Goal: Information Seeking & Learning: Find specific fact

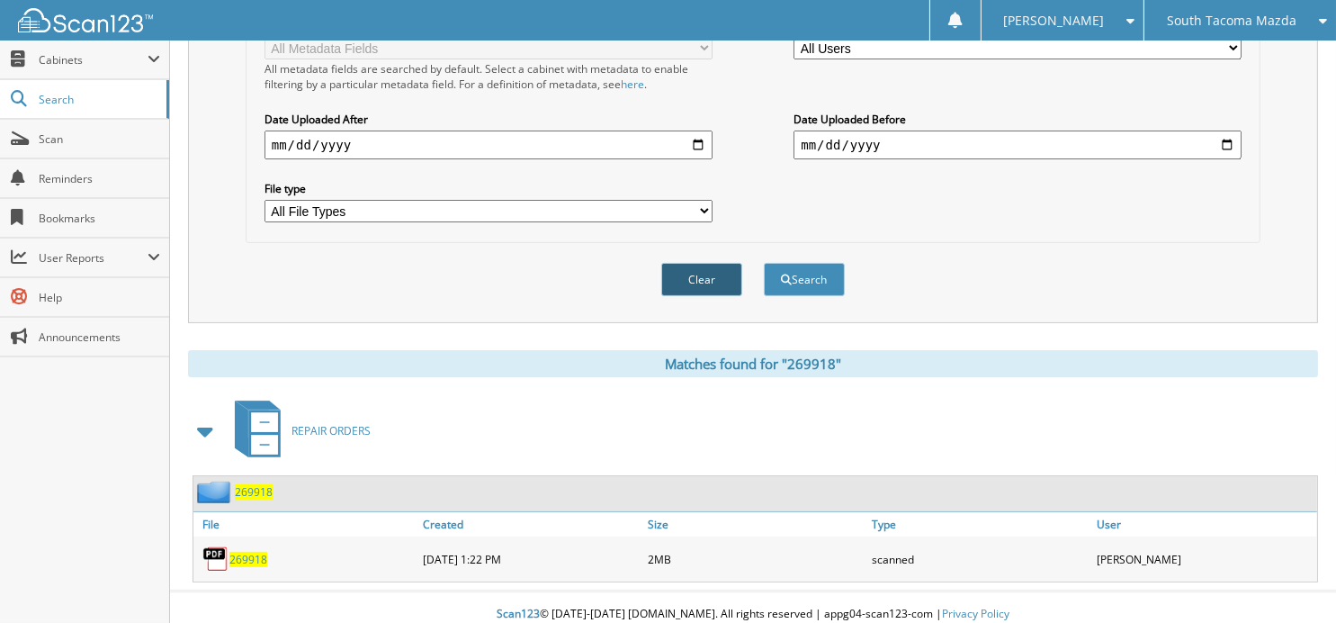
click at [707, 266] on button "Clear" at bounding box center [701, 279] width 81 height 33
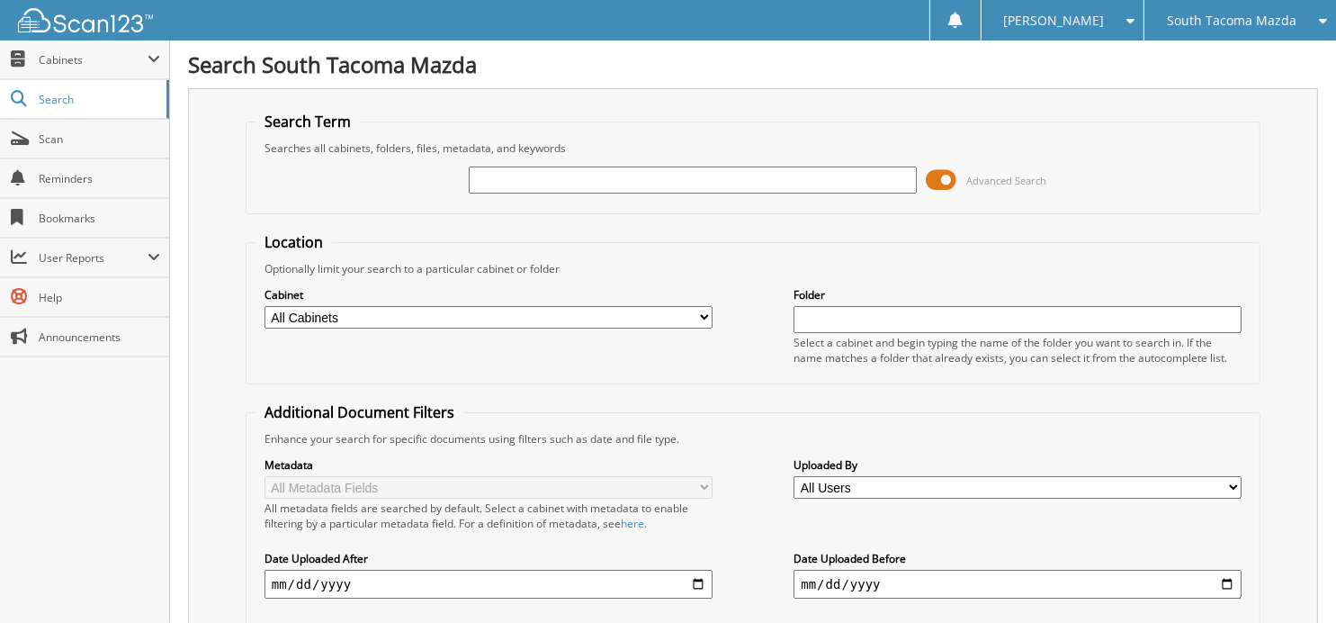
click at [633, 186] on input "text" at bounding box center [693, 179] width 448 height 27
type input "27280"
drag, startPoint x: 513, startPoint y: 179, endPoint x: 409, endPoint y: 170, distance: 103.8
click at [409, 170] on div "27280 Advanced Search" at bounding box center [752, 180] width 995 height 49
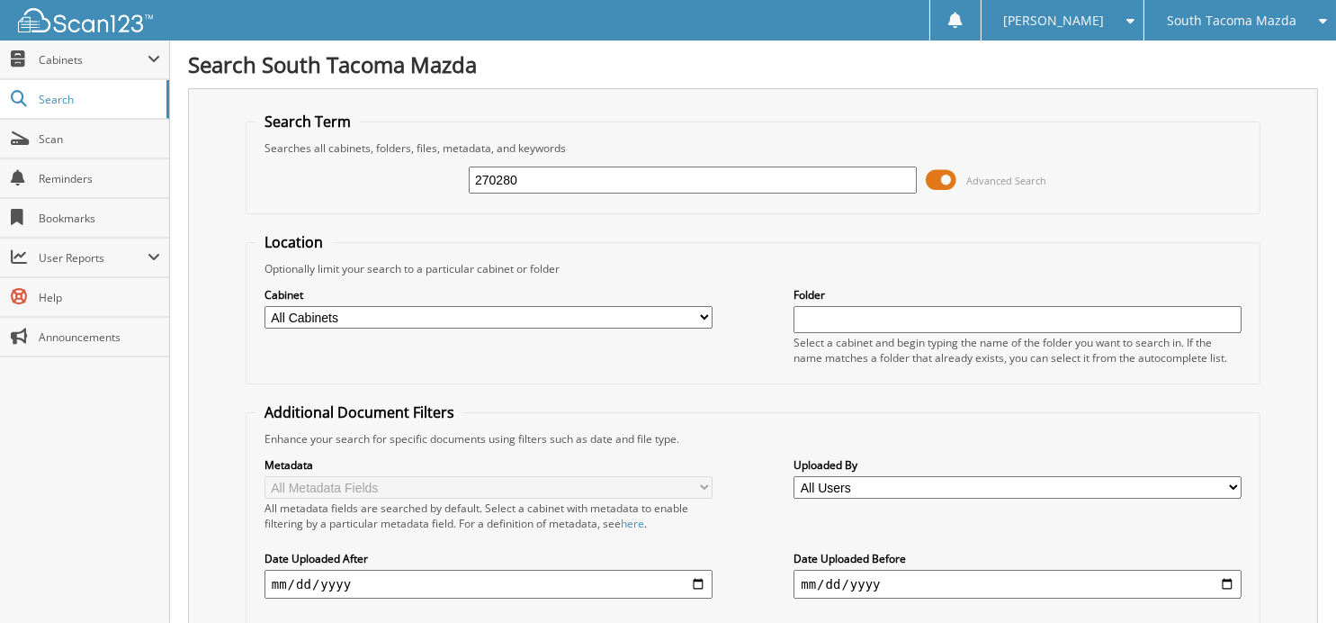
type input "270280"
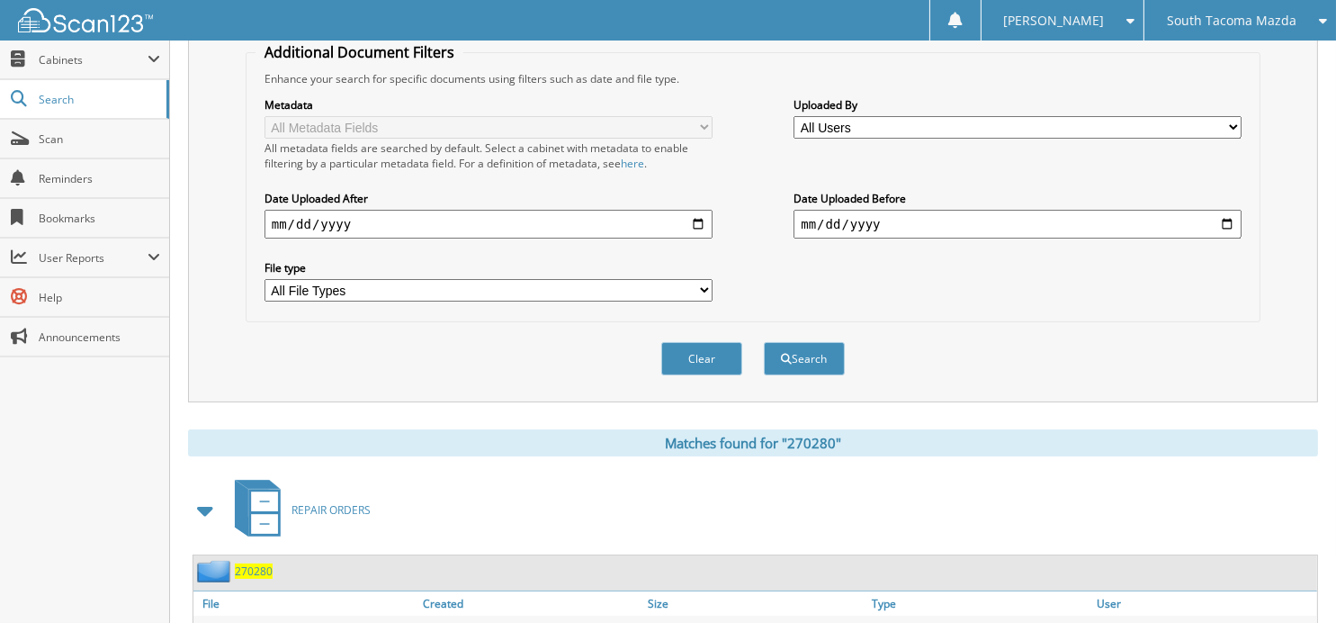
scroll to position [439, 0]
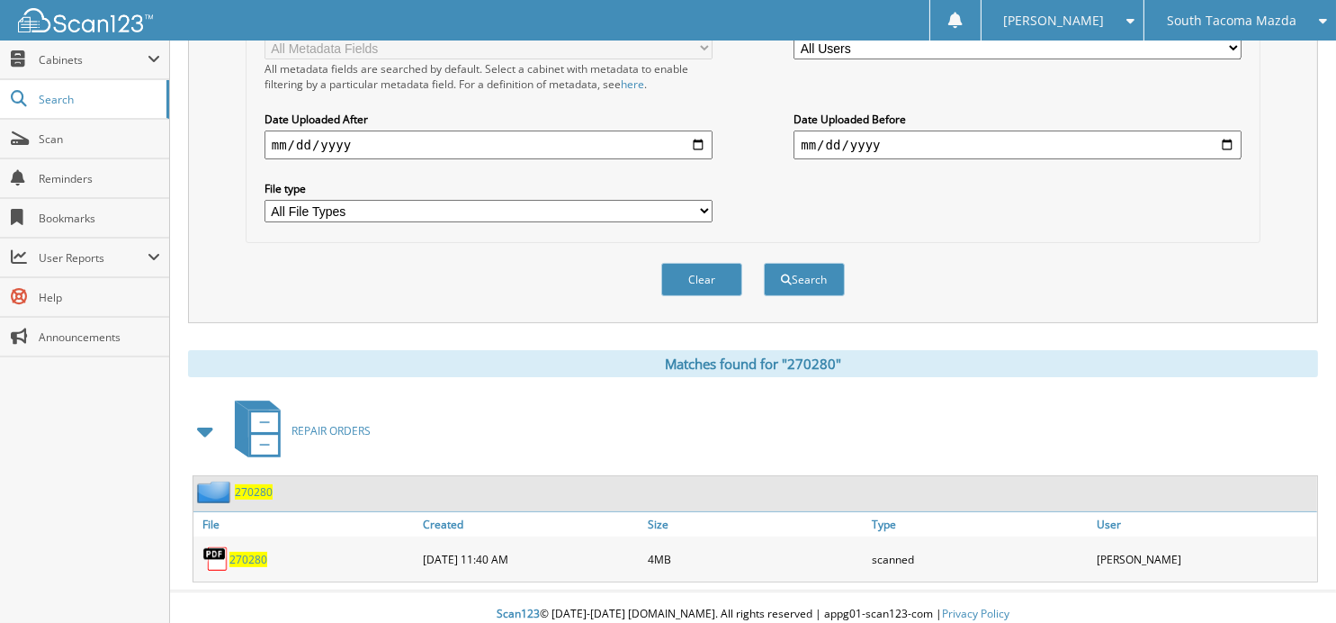
click at [246, 551] on span "270280" at bounding box center [248, 558] width 38 height 15
click at [690, 263] on button "Clear" at bounding box center [701, 279] width 81 height 33
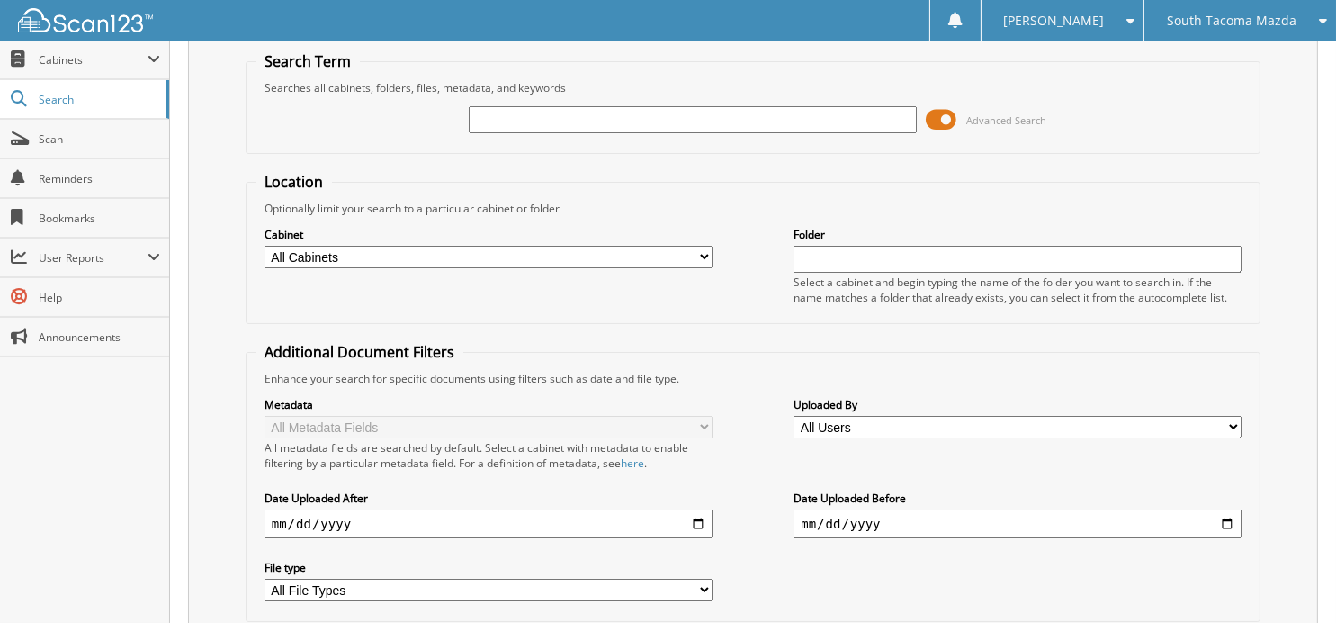
scroll to position [0, 0]
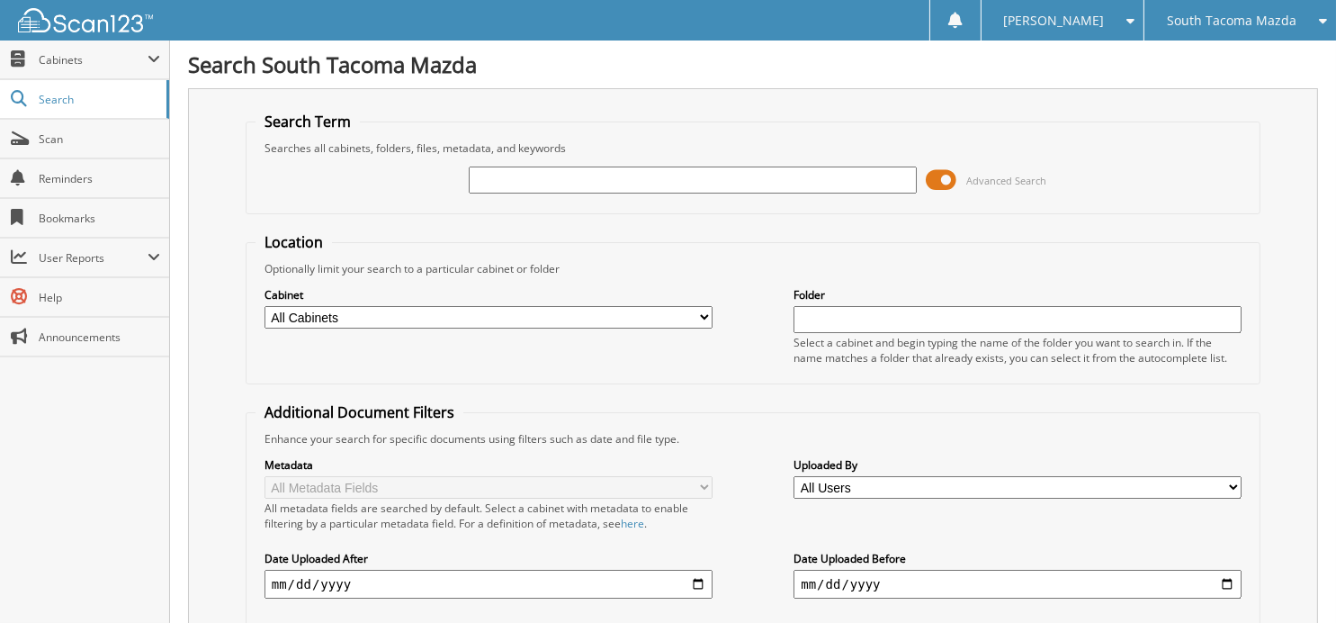
click at [636, 188] on input "text" at bounding box center [693, 179] width 448 height 27
type input "269822"
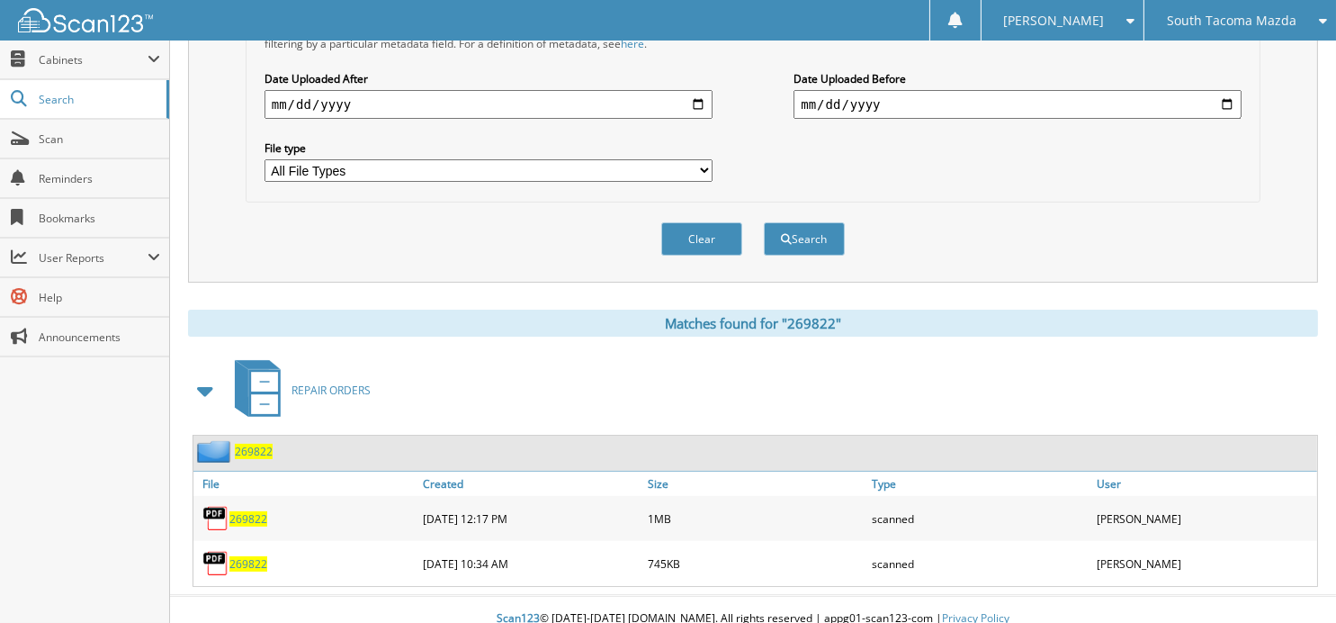
scroll to position [484, 0]
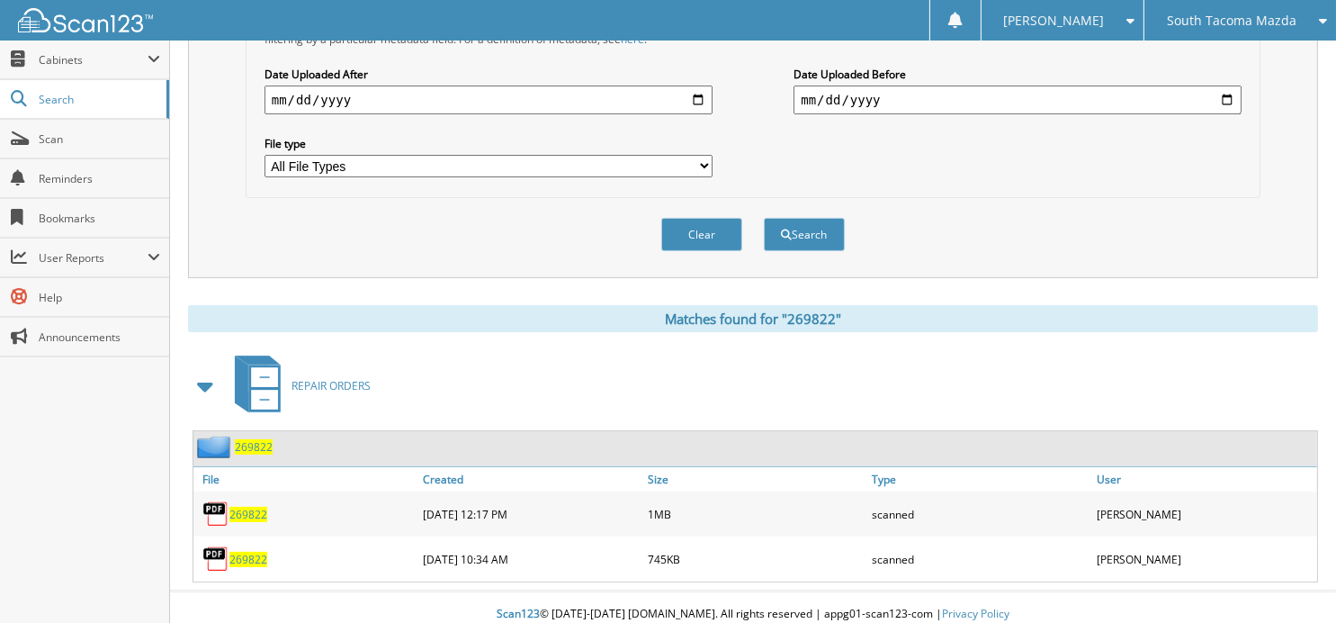
click at [256, 506] on span "269822" at bounding box center [248, 513] width 38 height 15
click at [241, 551] on span "269822" at bounding box center [248, 558] width 38 height 15
click at [699, 227] on button "Clear" at bounding box center [701, 234] width 81 height 33
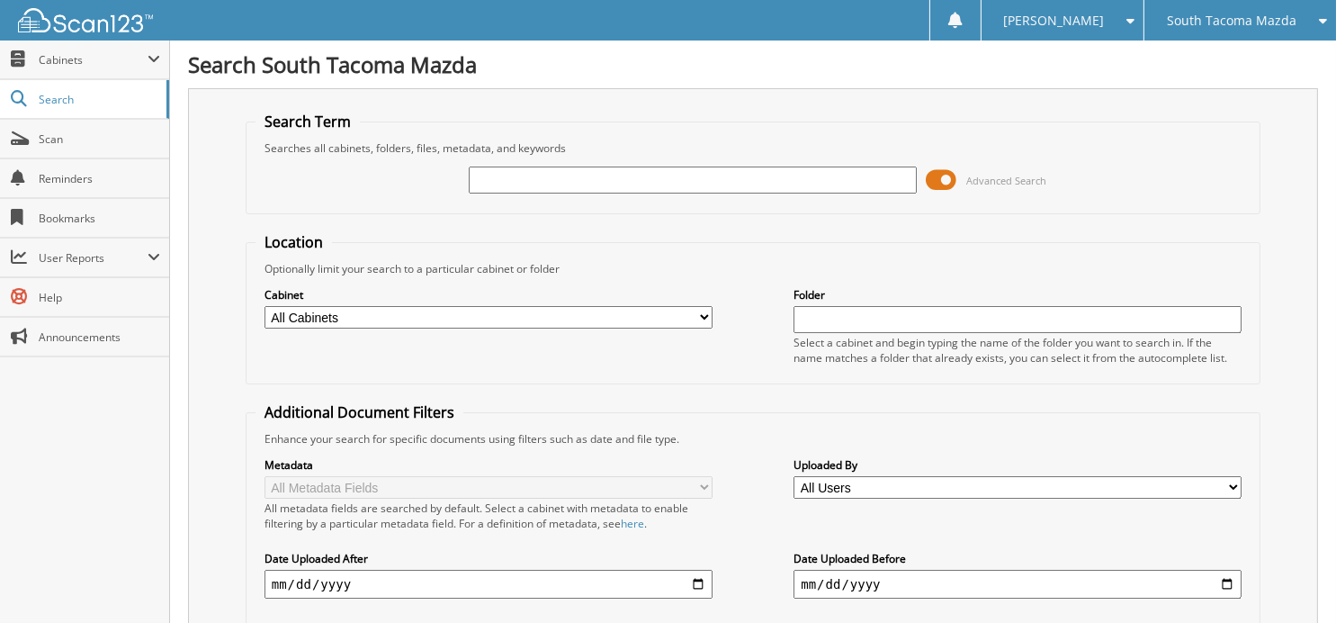
scroll to position [0, 0]
click at [628, 186] on input "text" at bounding box center [693, 179] width 448 height 27
type input "270298"
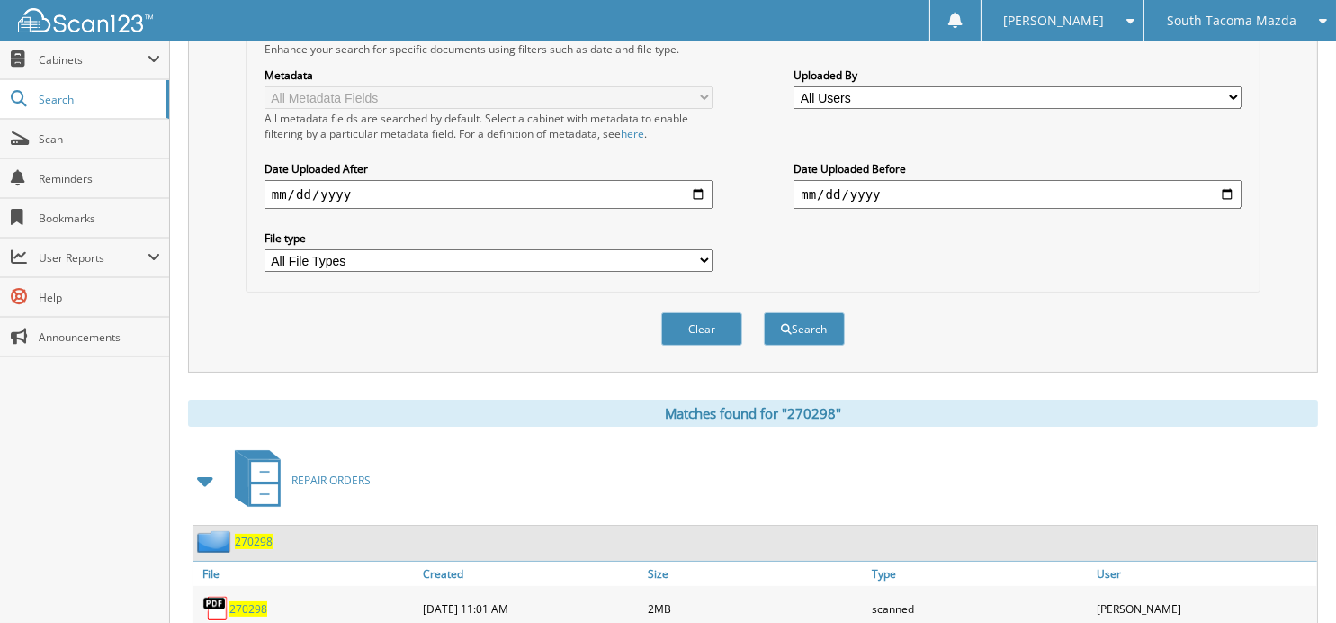
scroll to position [439, 0]
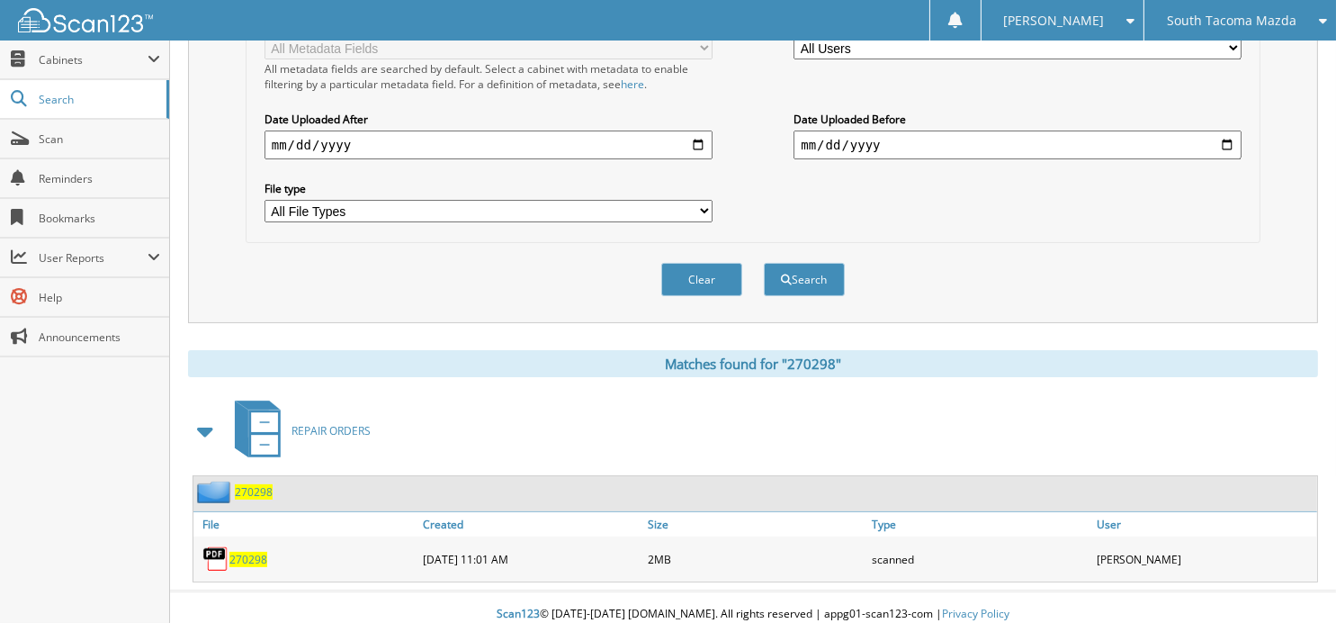
click at [254, 551] on span "270298" at bounding box center [248, 558] width 38 height 15
click at [687, 271] on button "Clear" at bounding box center [701, 279] width 81 height 33
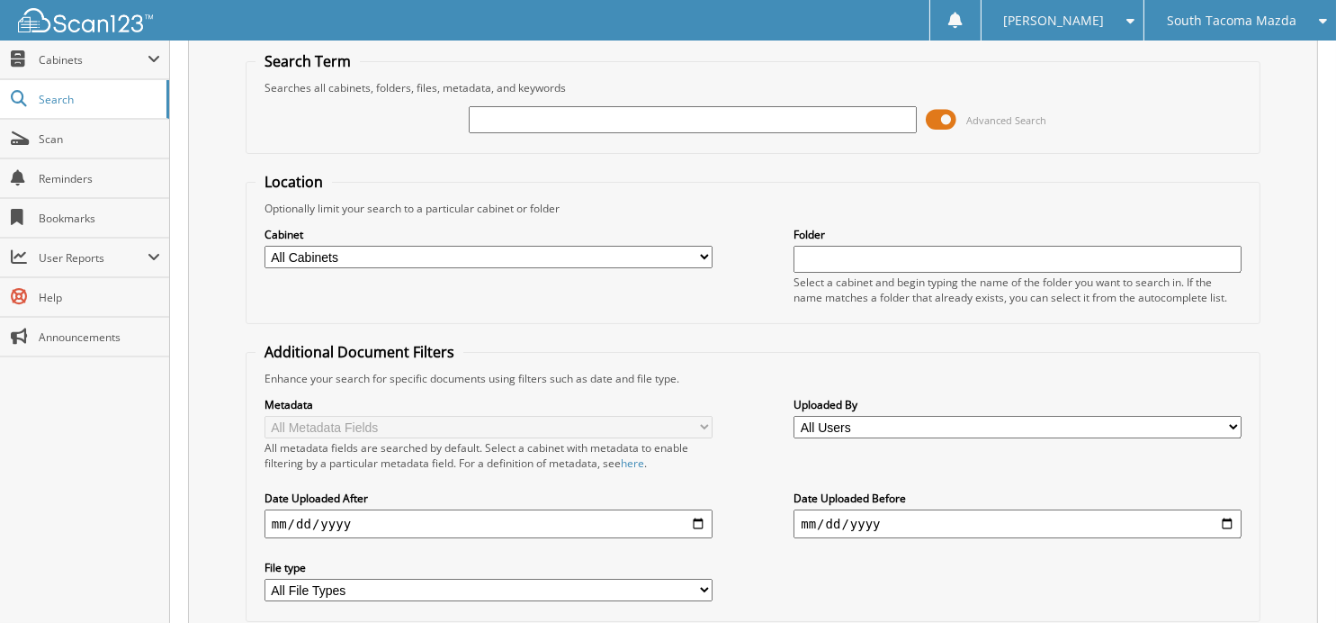
scroll to position [0, 0]
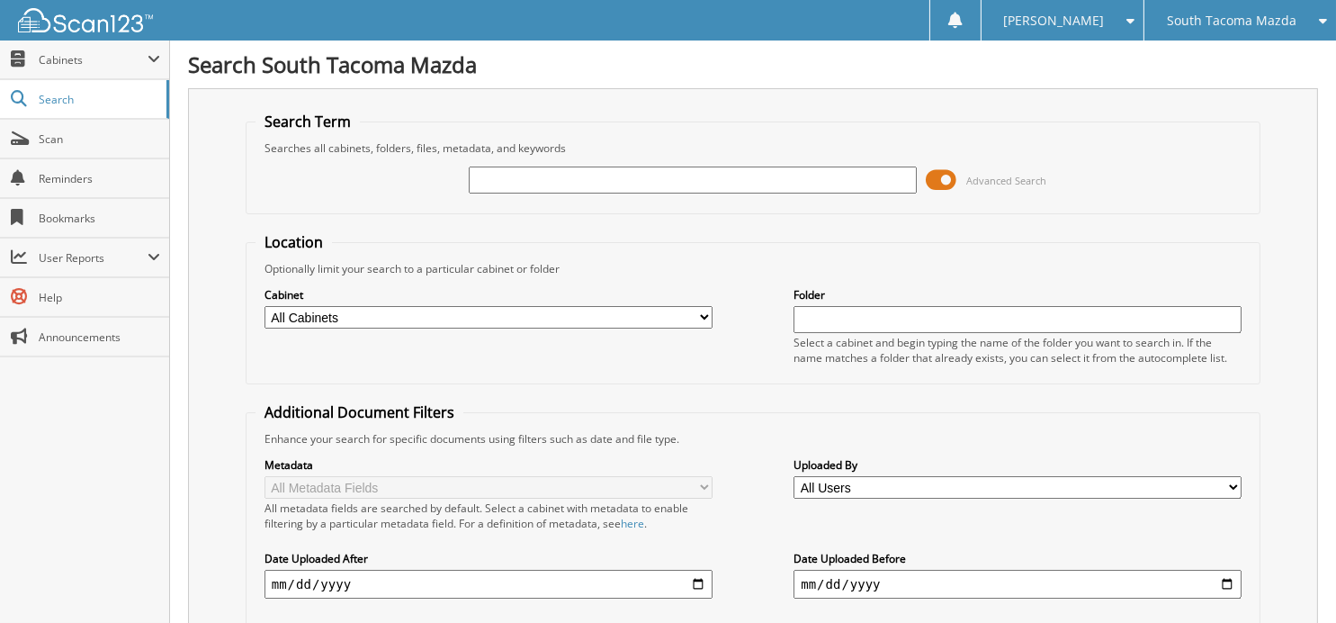
click at [635, 187] on input "text" at bounding box center [693, 179] width 448 height 27
type input "270309"
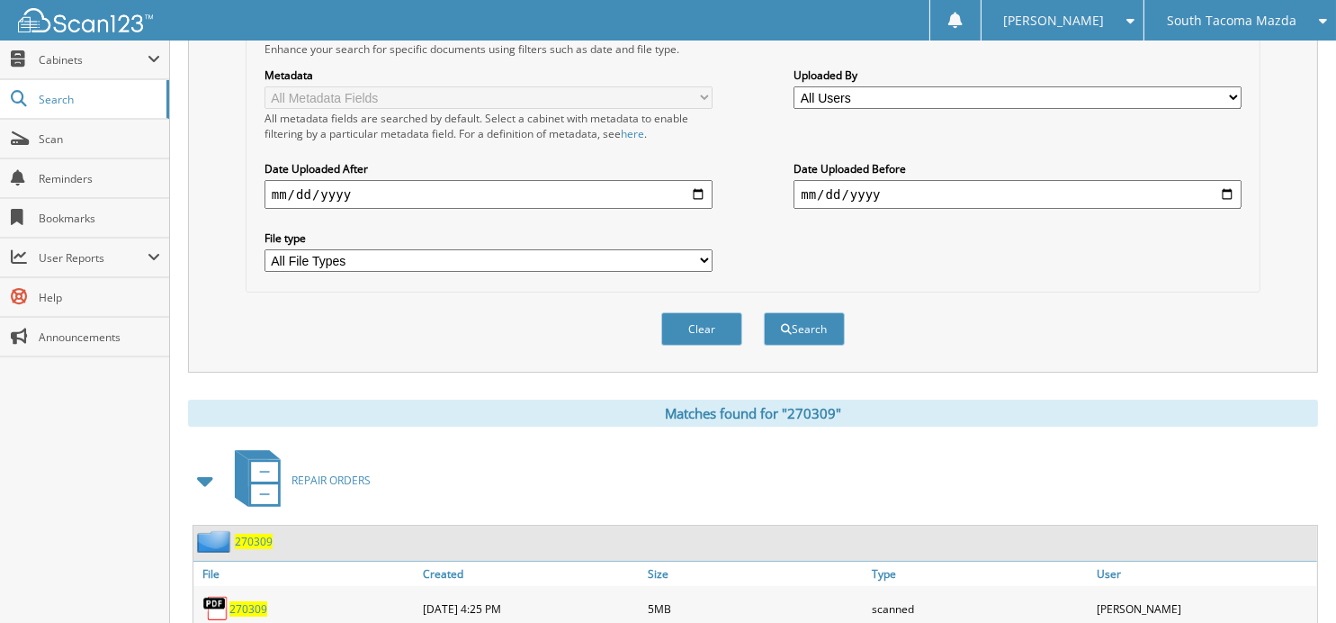
scroll to position [439, 0]
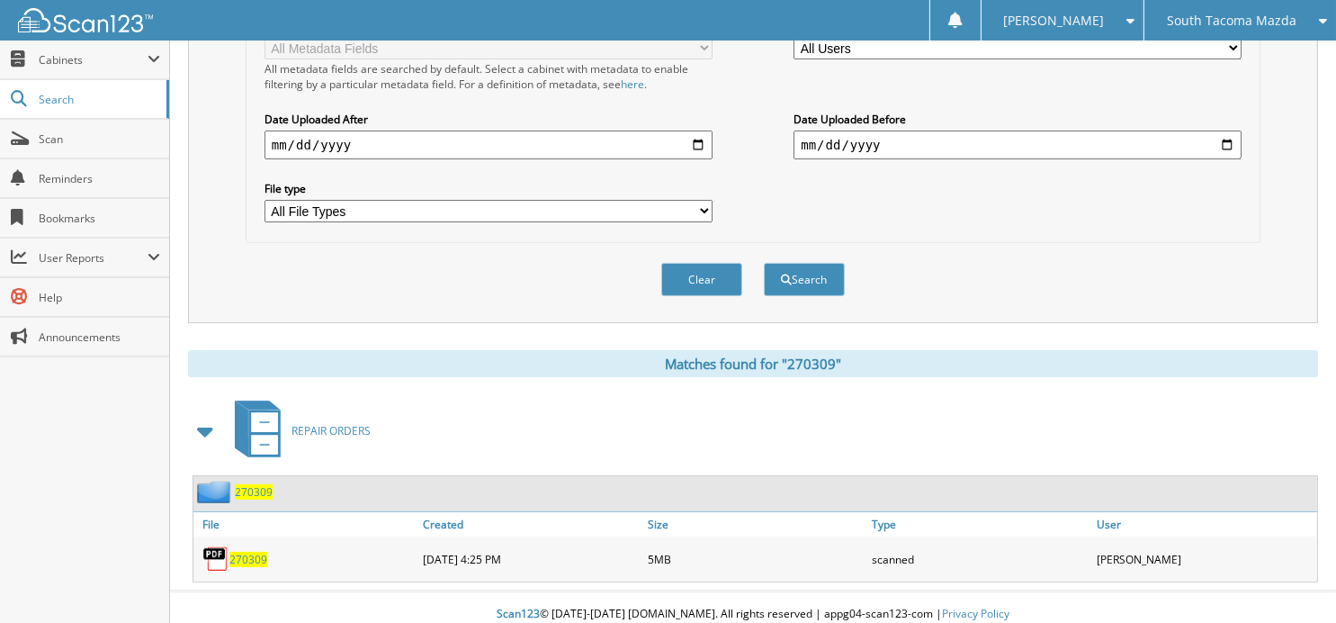
click at [246, 551] on span "270309" at bounding box center [248, 558] width 38 height 15
click at [681, 268] on button "Clear" at bounding box center [701, 279] width 81 height 33
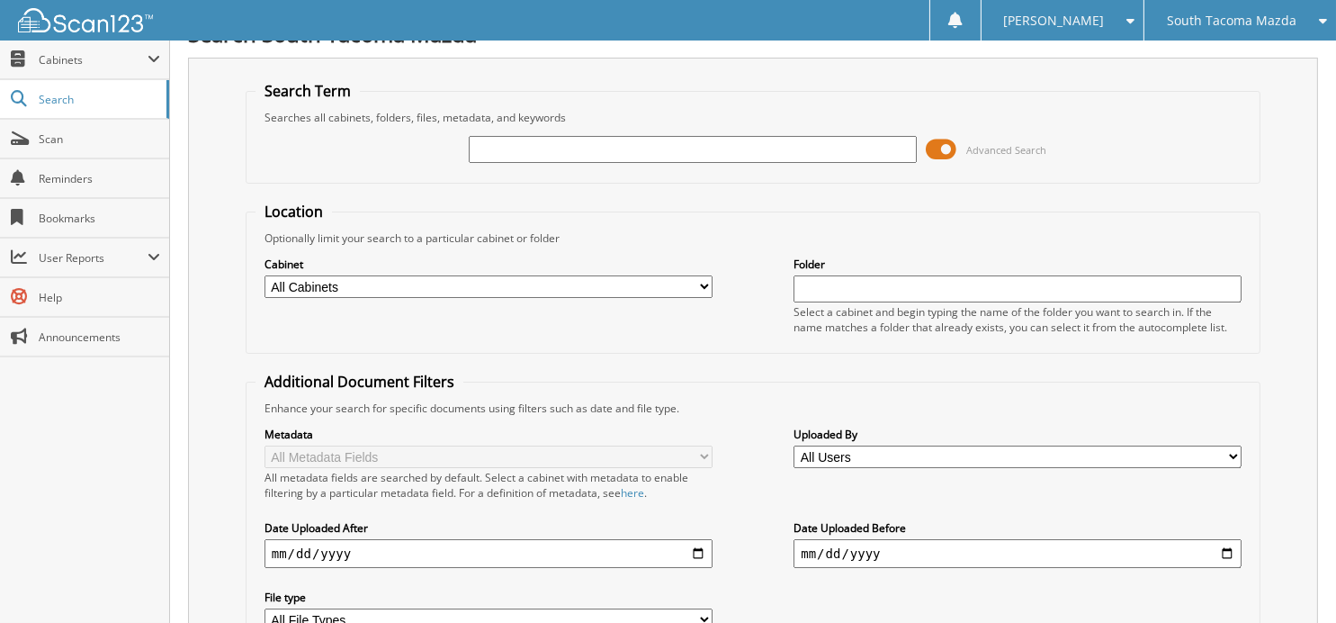
scroll to position [0, 0]
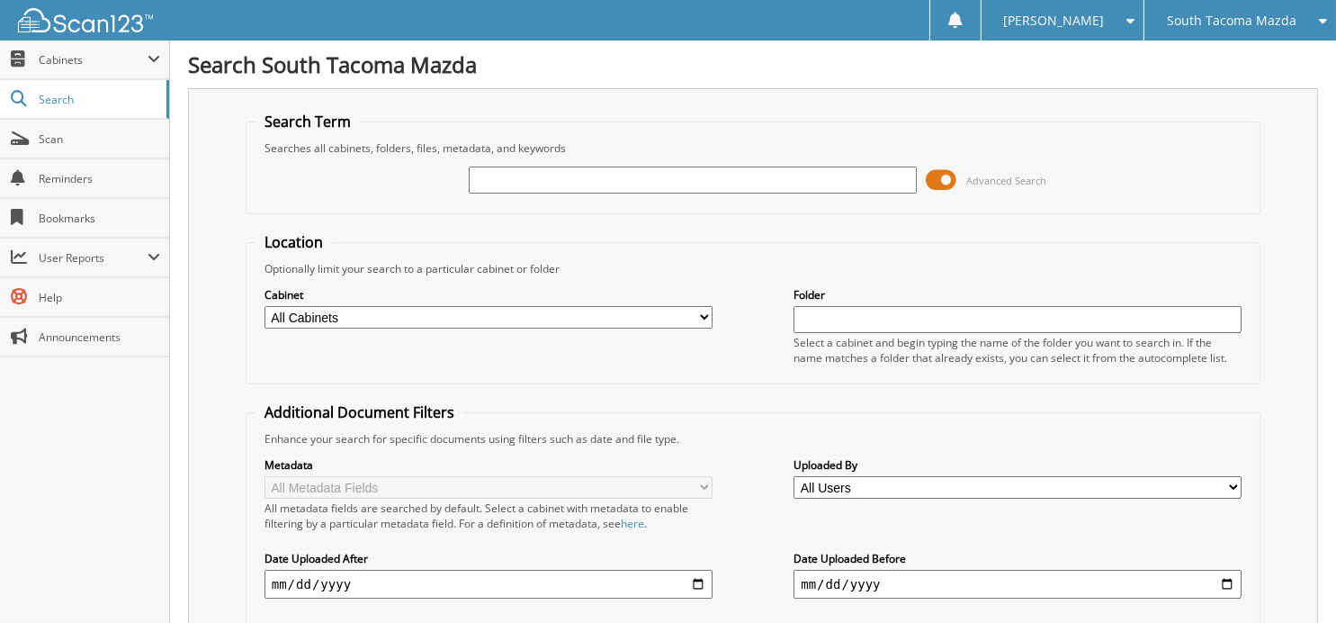
click at [622, 167] on input "text" at bounding box center [693, 179] width 448 height 27
type input "269885"
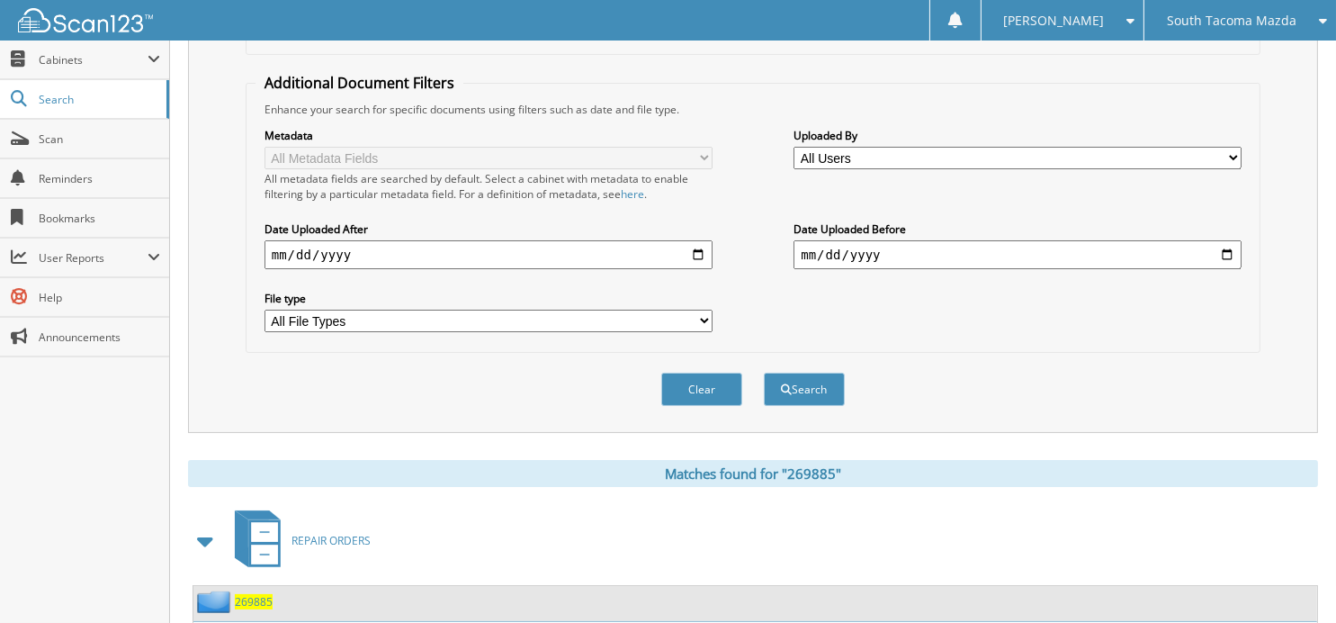
scroll to position [439, 0]
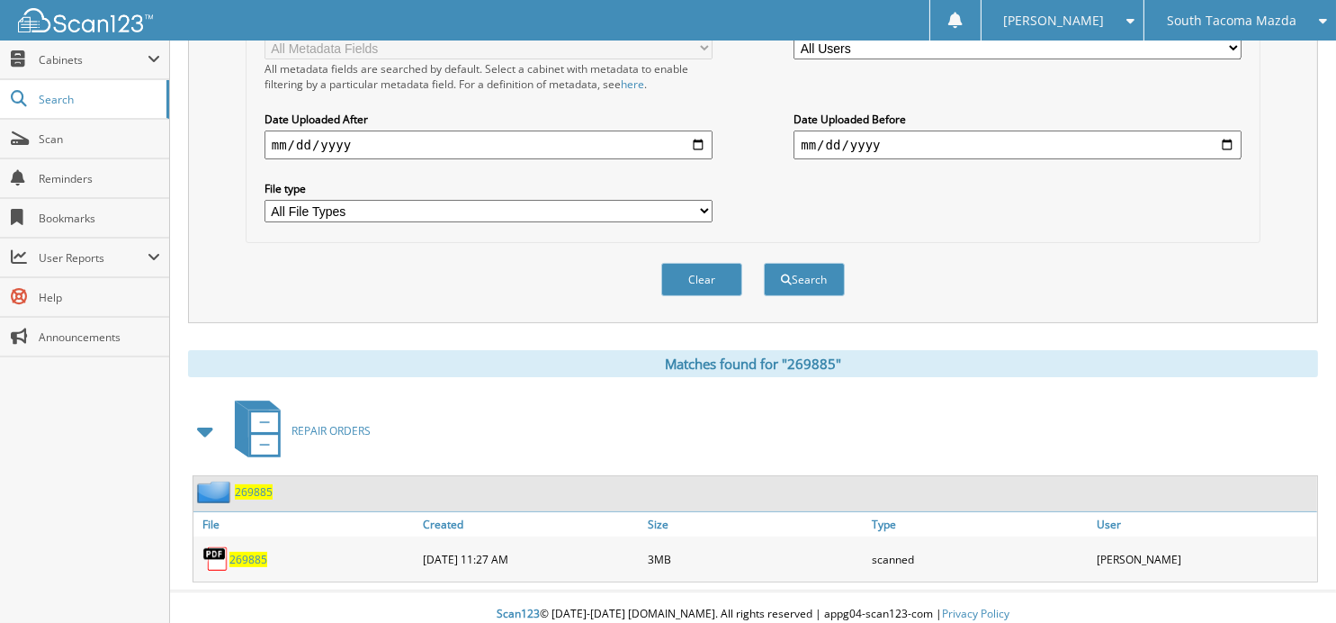
click at [254, 551] on span "269885" at bounding box center [248, 558] width 38 height 15
click at [680, 265] on button "Clear" at bounding box center [701, 279] width 81 height 33
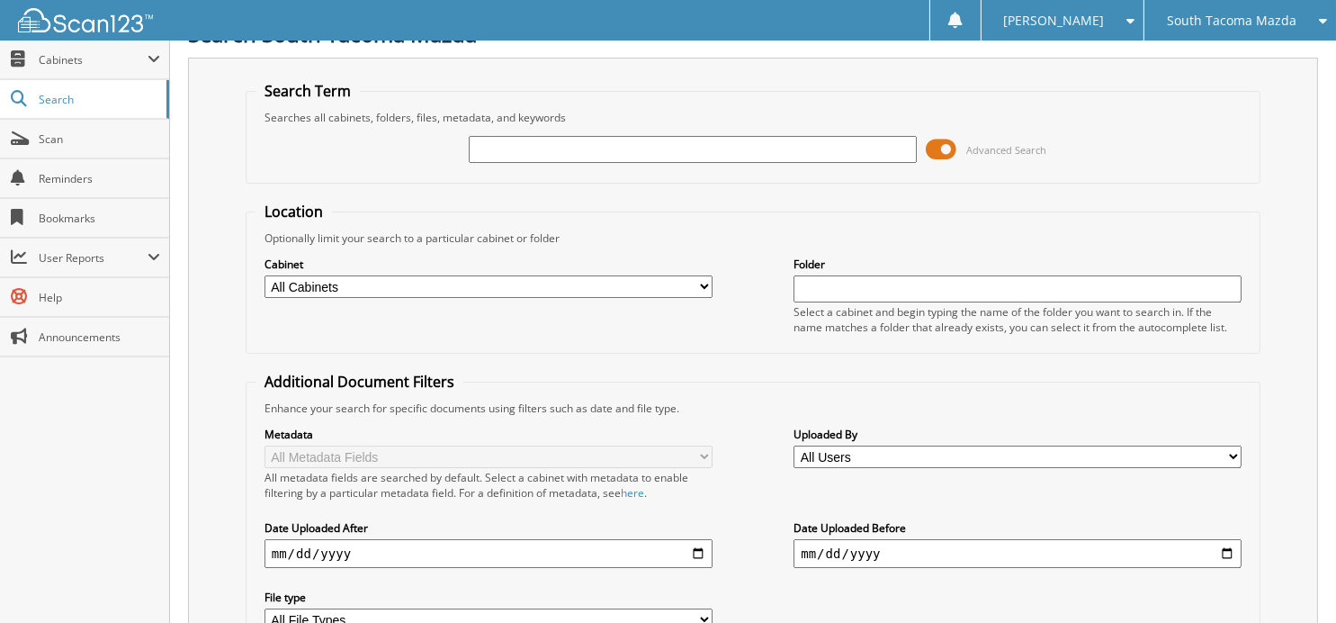
scroll to position [0, 0]
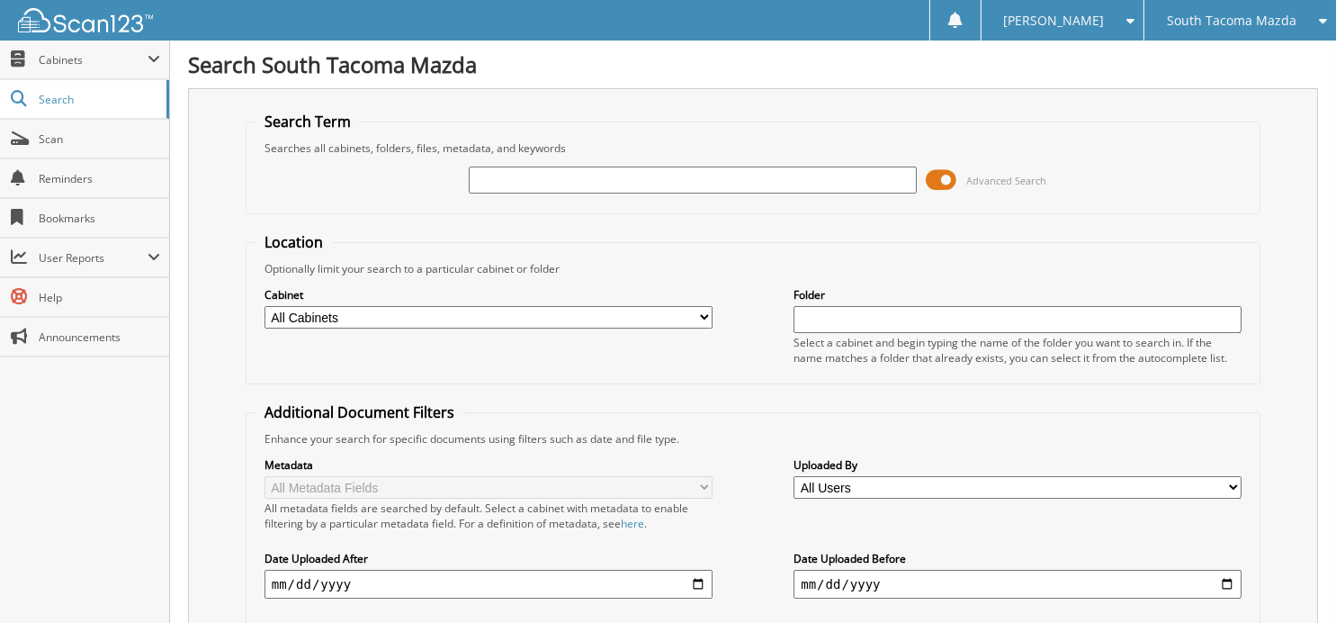
click at [538, 182] on input "text" at bounding box center [693, 179] width 448 height 27
type input "270357"
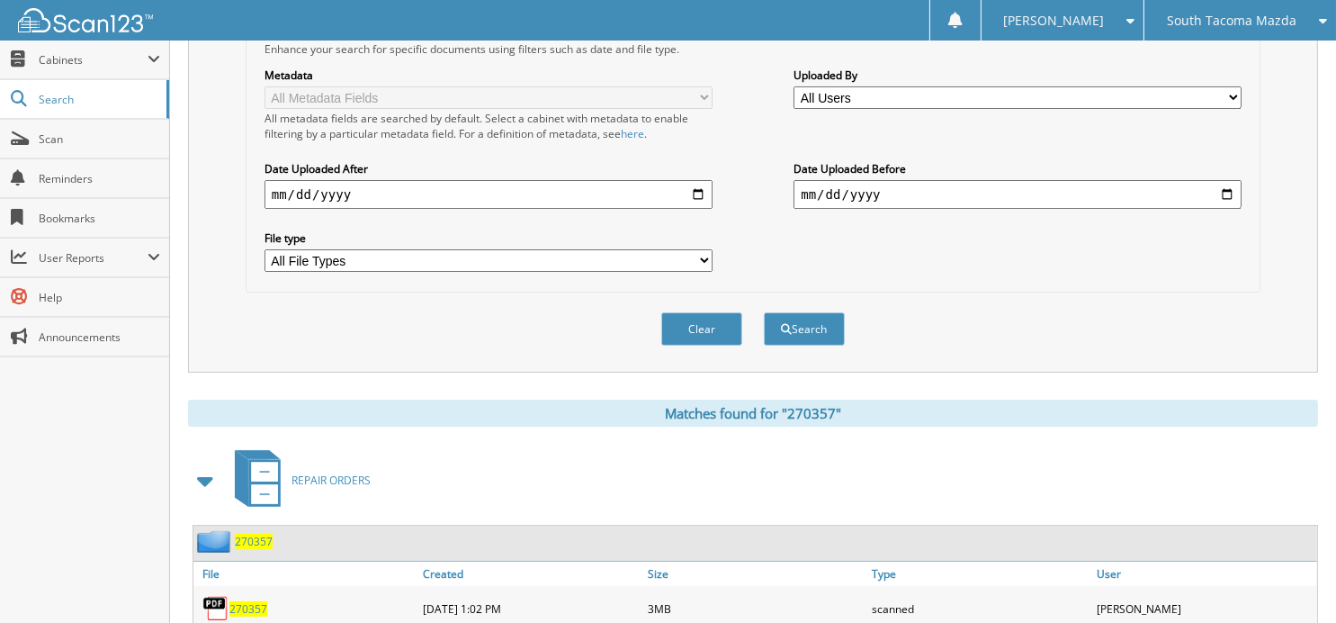
scroll to position [439, 0]
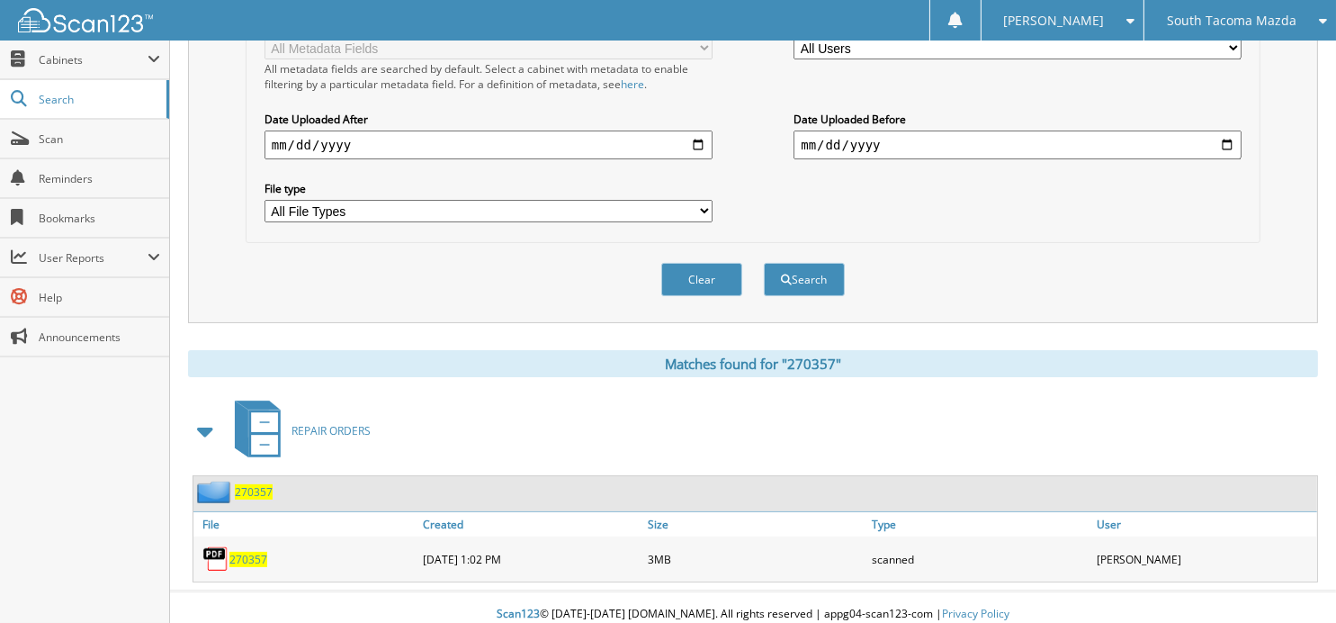
click at [244, 551] on span "270357" at bounding box center [248, 558] width 38 height 15
click at [686, 270] on button "Clear" at bounding box center [701, 279] width 81 height 33
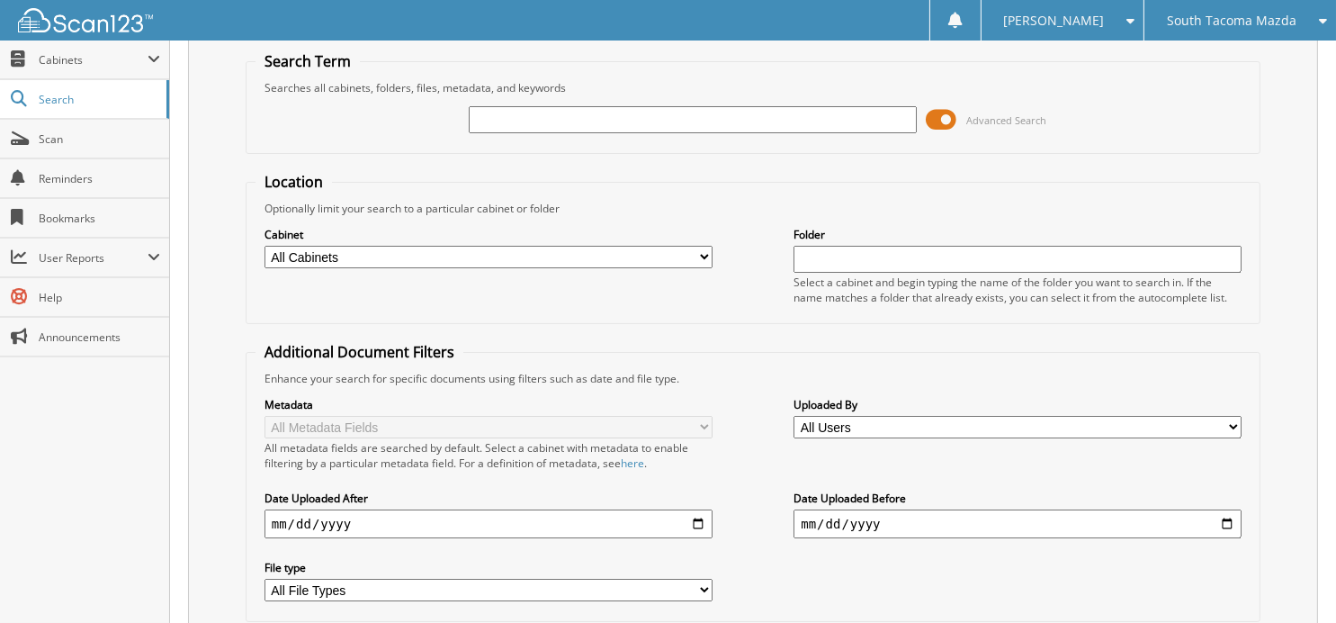
scroll to position [0, 0]
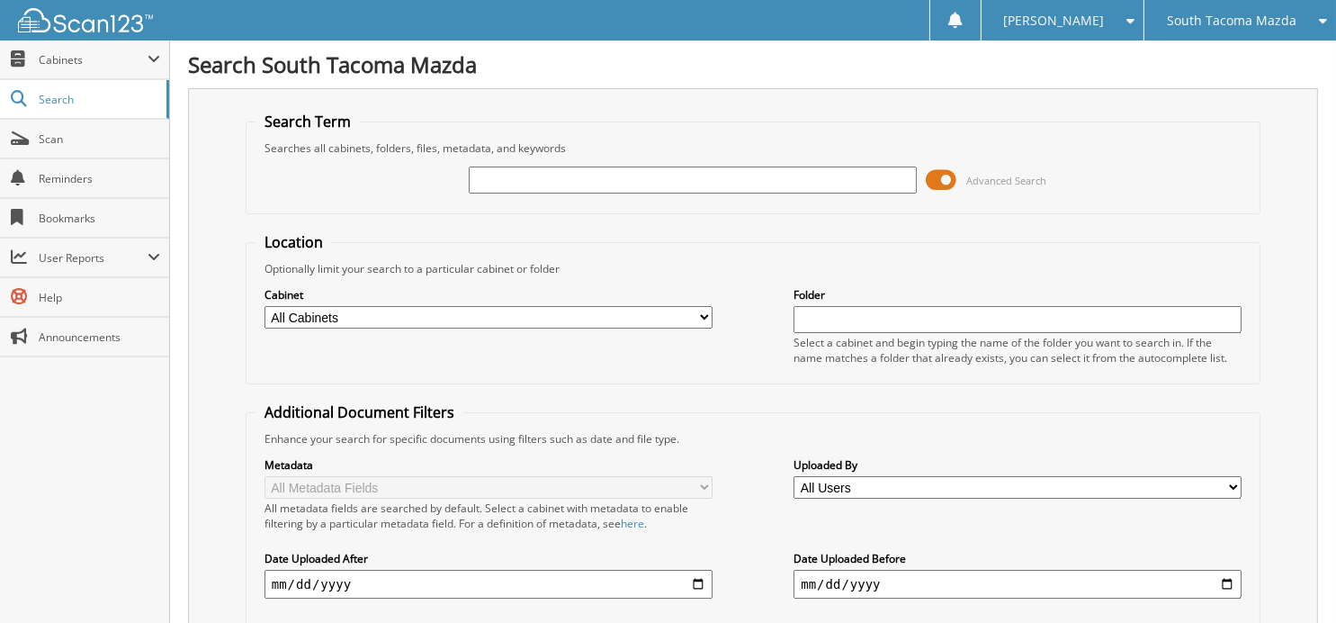
click at [630, 177] on input "text" at bounding box center [693, 179] width 448 height 27
type input "269258"
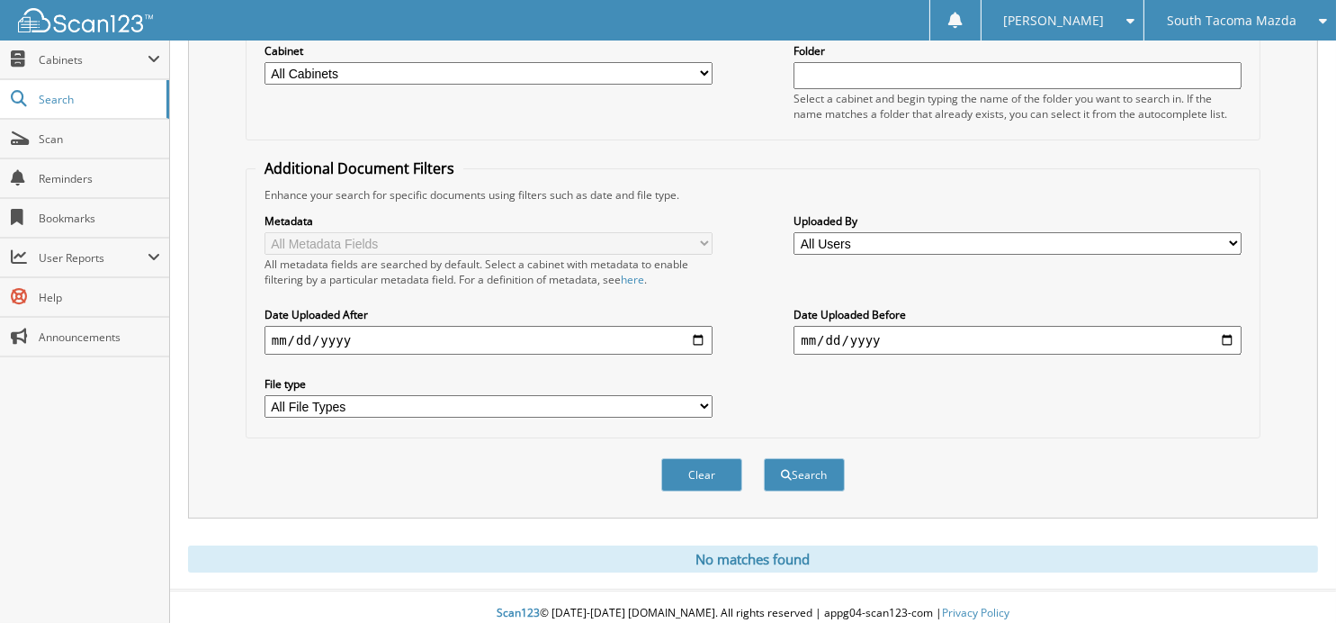
scroll to position [154, 0]
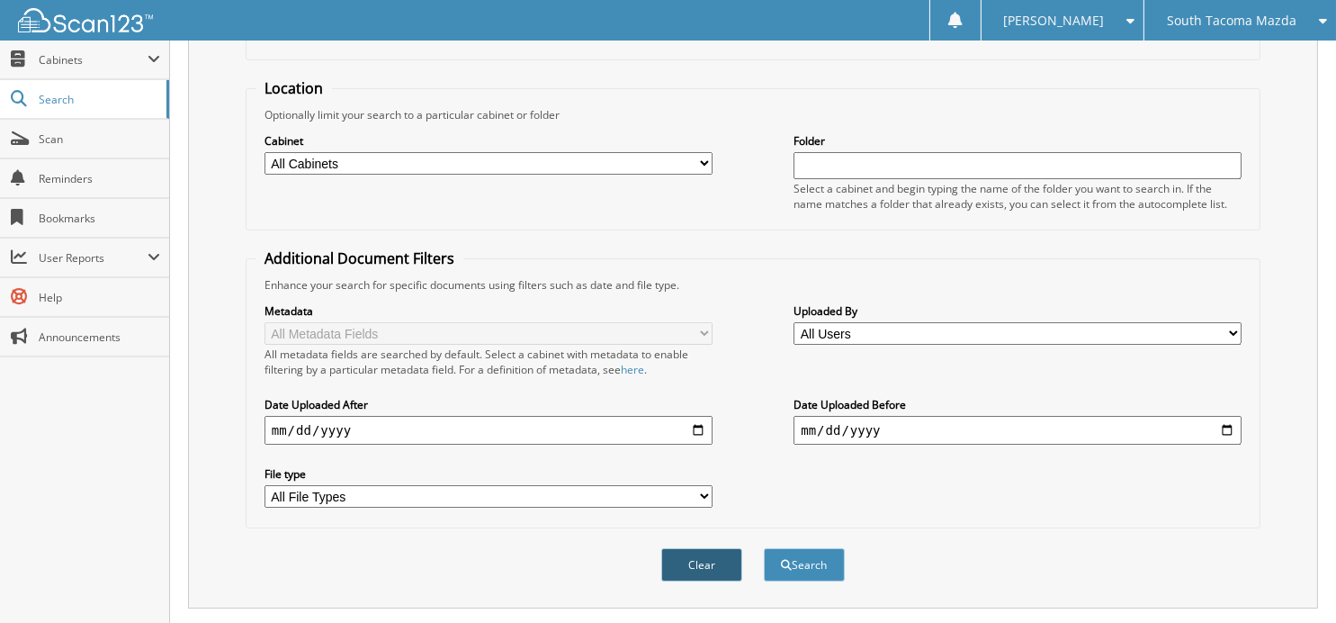
click at [706, 548] on button "Clear" at bounding box center [701, 564] width 81 height 33
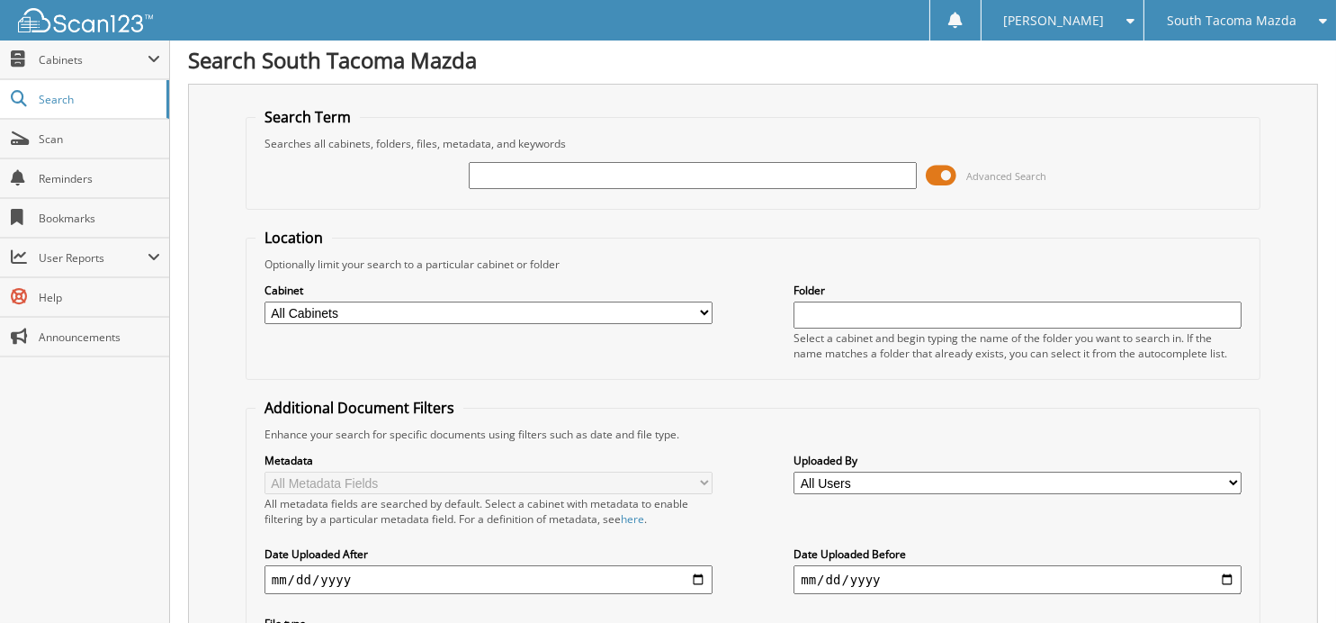
scroll to position [0, 0]
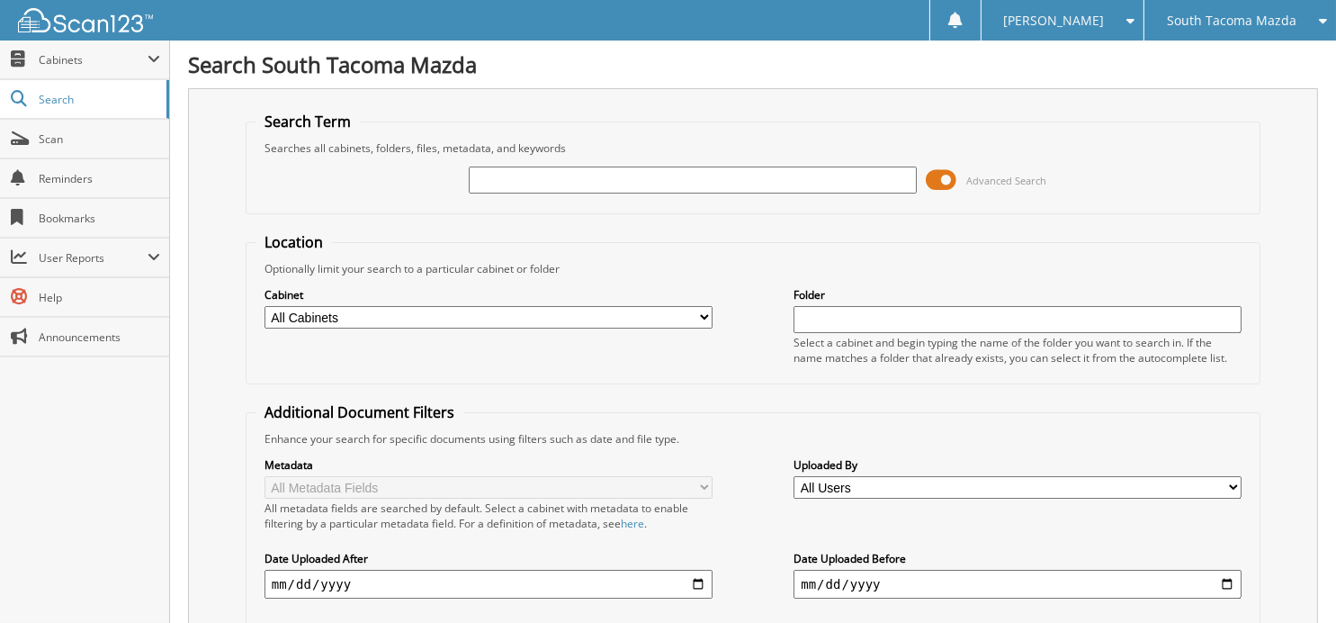
click at [632, 180] on input "text" at bounding box center [693, 179] width 448 height 27
type input "270445"
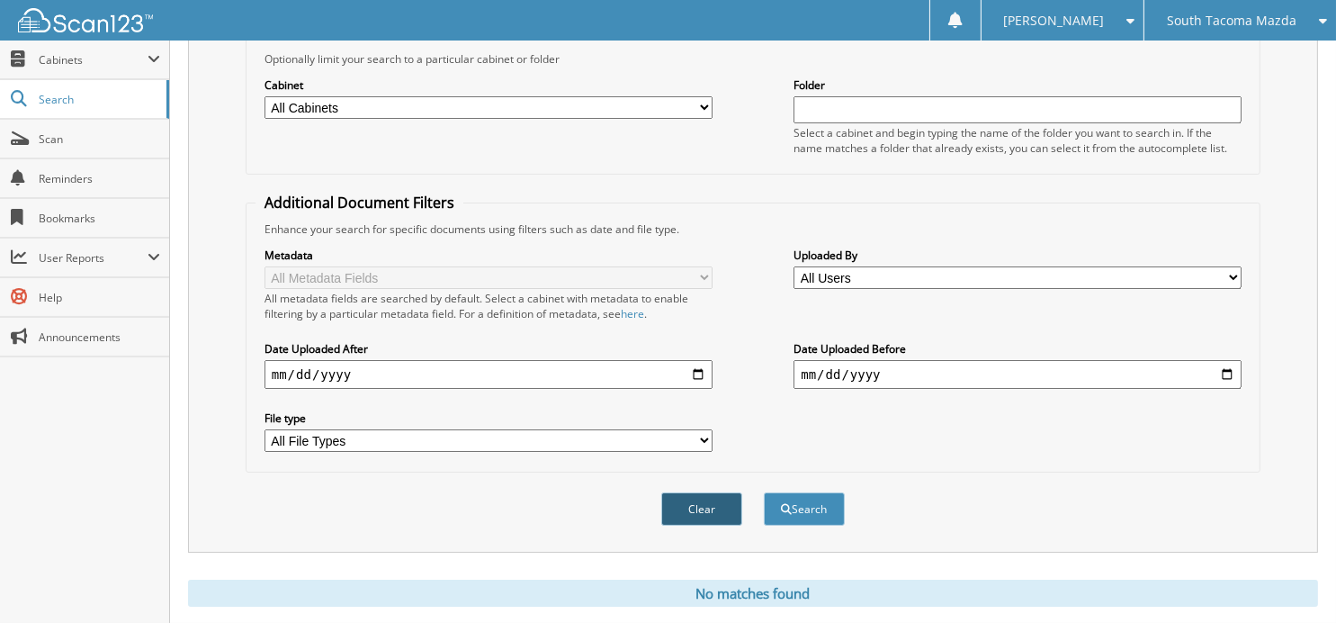
scroll to position [244, 0]
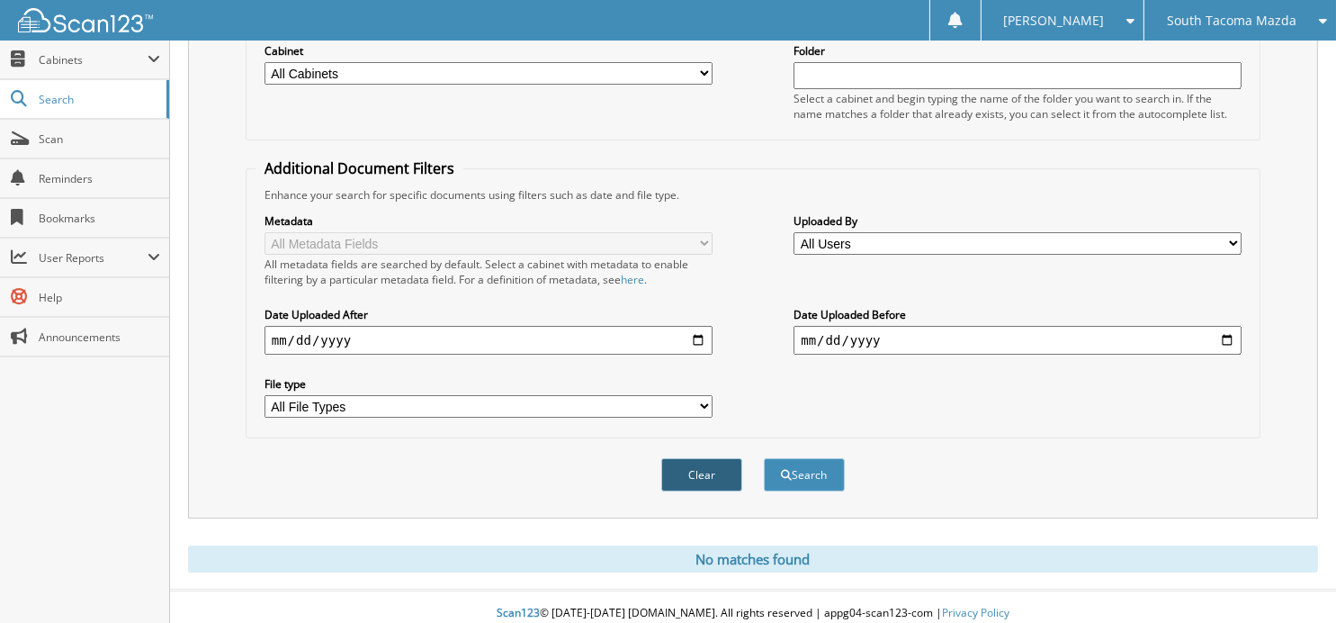
click at [673, 458] on button "Clear" at bounding box center [701, 474] width 81 height 33
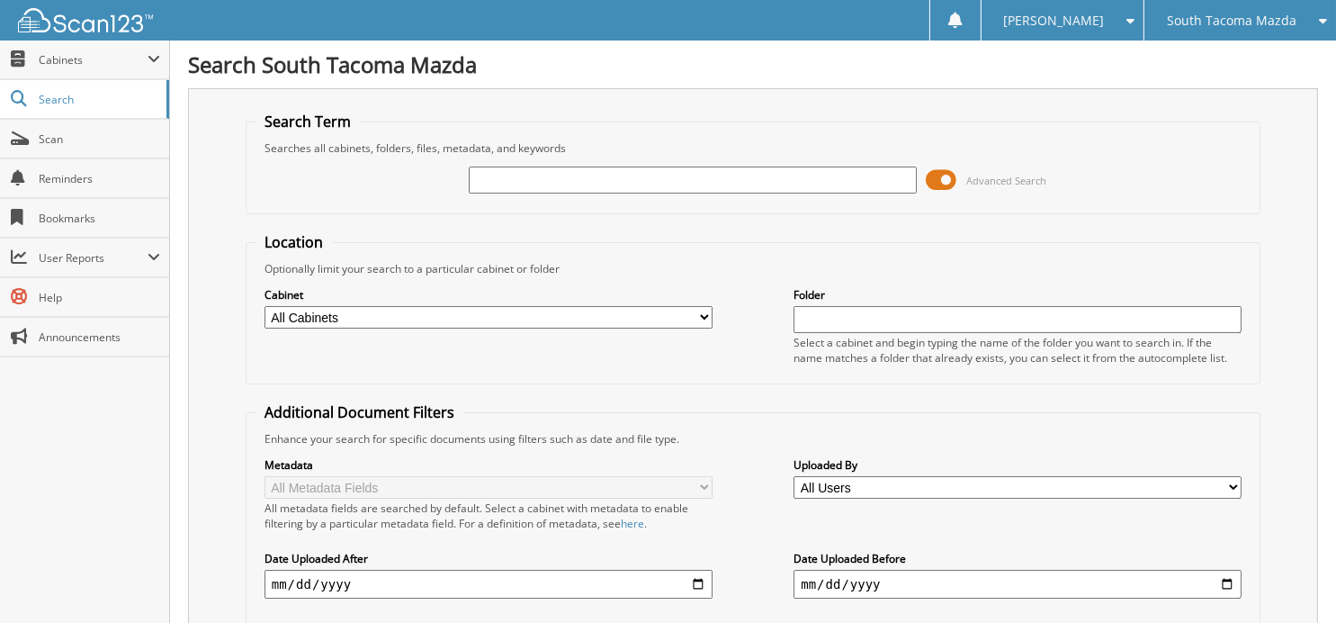
scroll to position [0, 0]
drag, startPoint x: 484, startPoint y: 150, endPoint x: 488, endPoint y: 169, distance: 19.2
click at [484, 154] on div "Searches all cabinets, folders, files, metadata, and keywords" at bounding box center [752, 147] width 995 height 15
click at [488, 175] on input "text" at bounding box center [693, 179] width 448 height 27
type input "1"
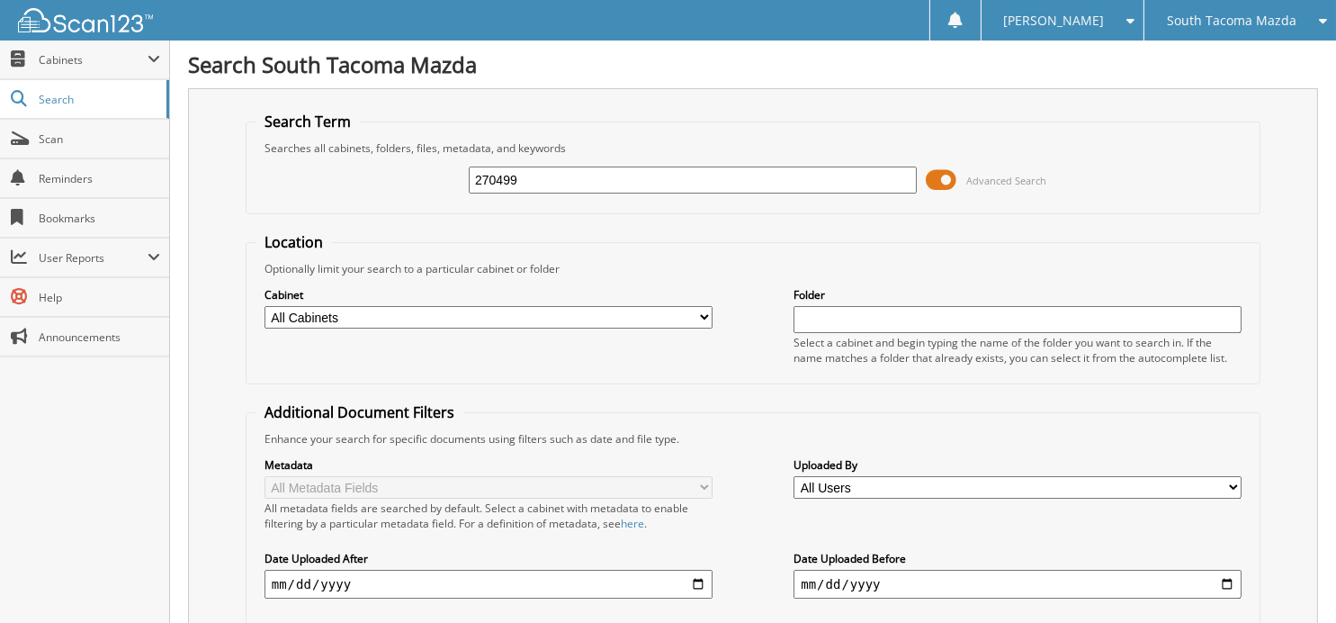
type input "270499"
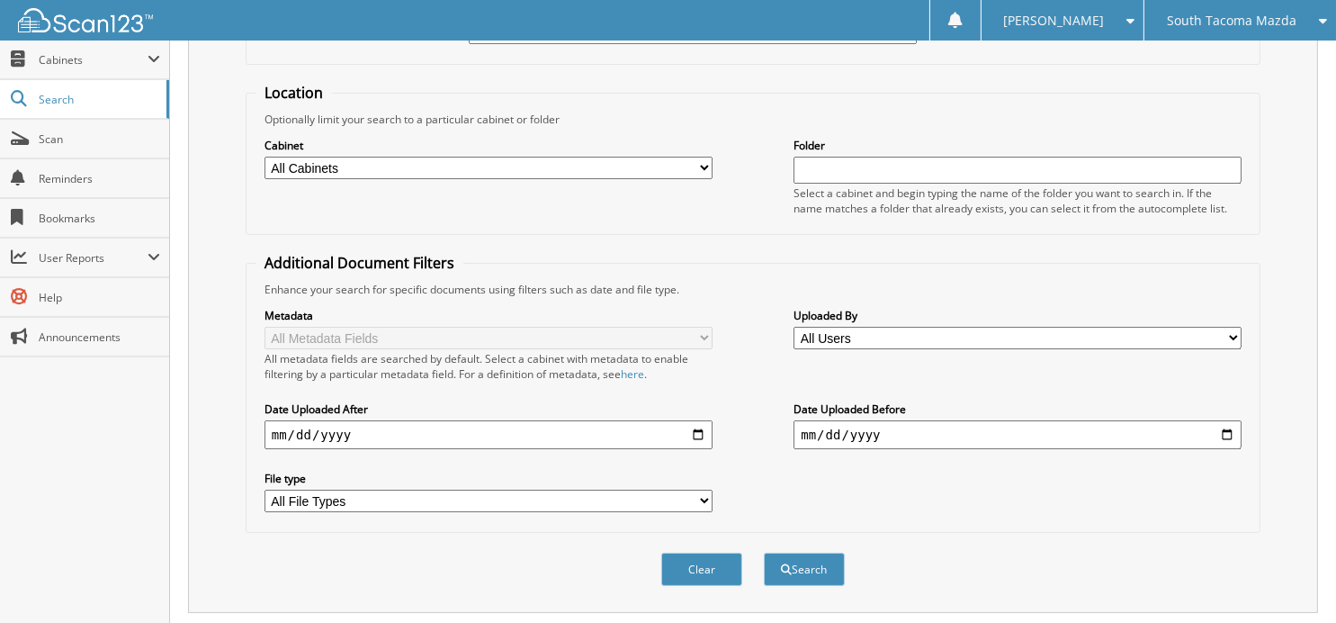
scroll to position [244, 0]
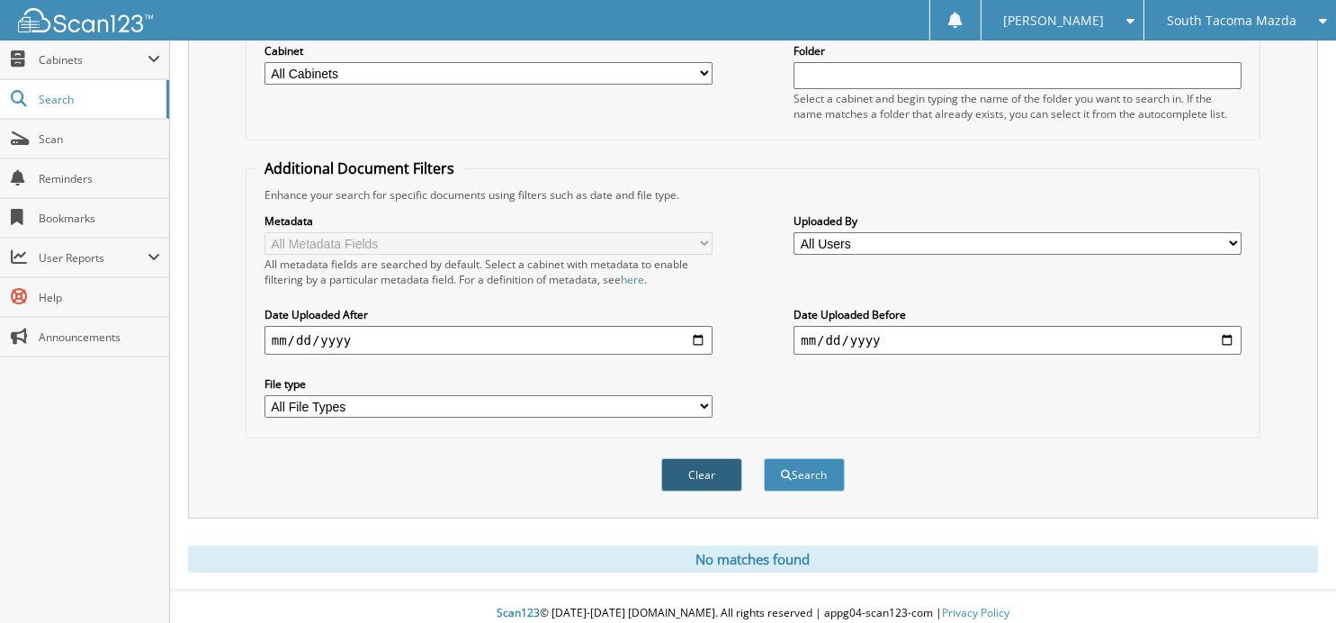
click at [703, 464] on button "Clear" at bounding box center [701, 474] width 81 height 33
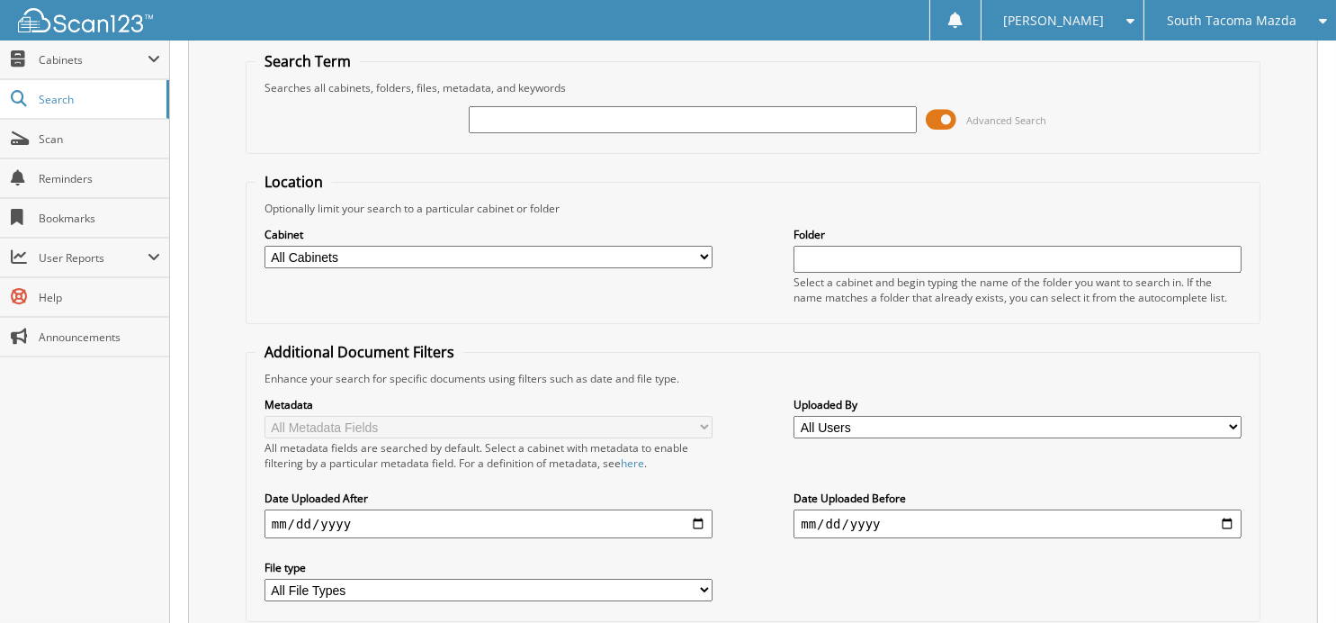
scroll to position [0, 0]
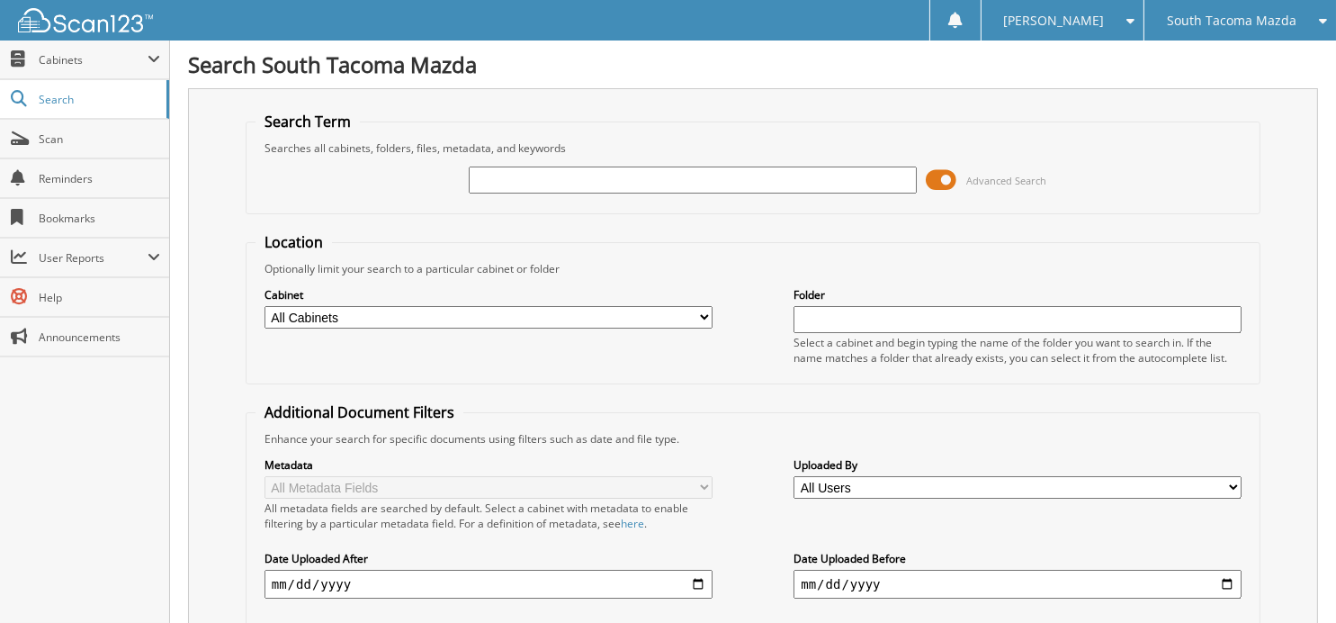
click at [663, 175] on input "text" at bounding box center [693, 179] width 448 height 27
type input "270393"
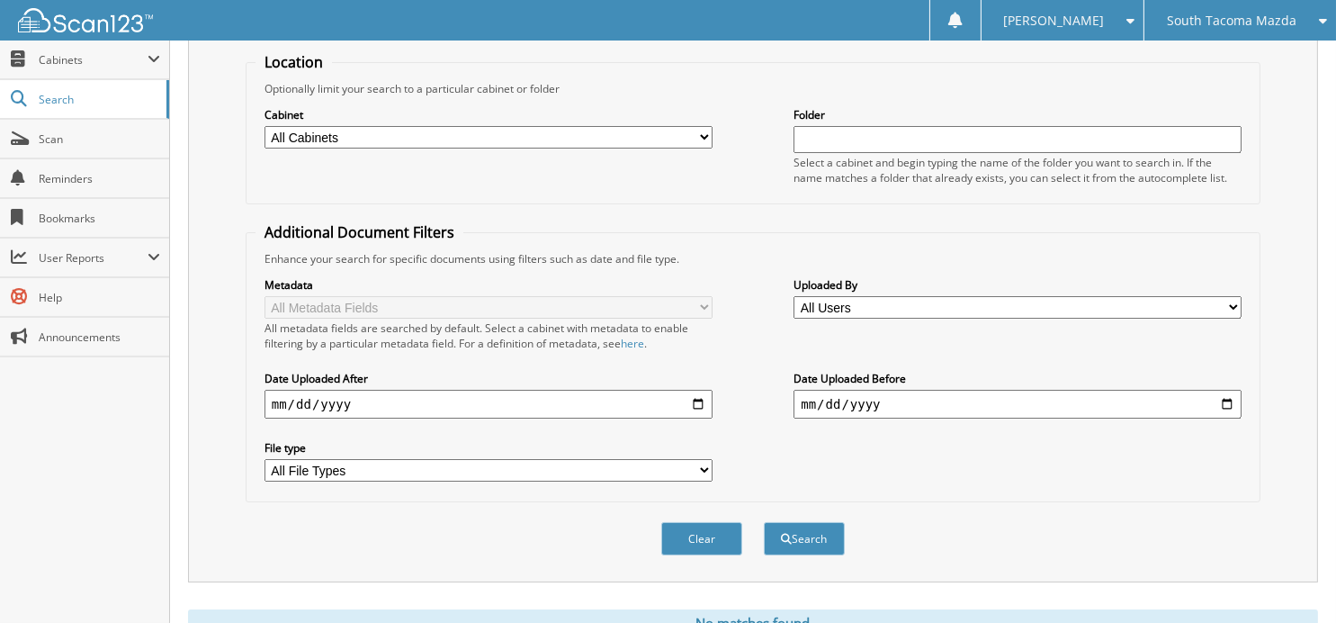
scroll to position [244, 0]
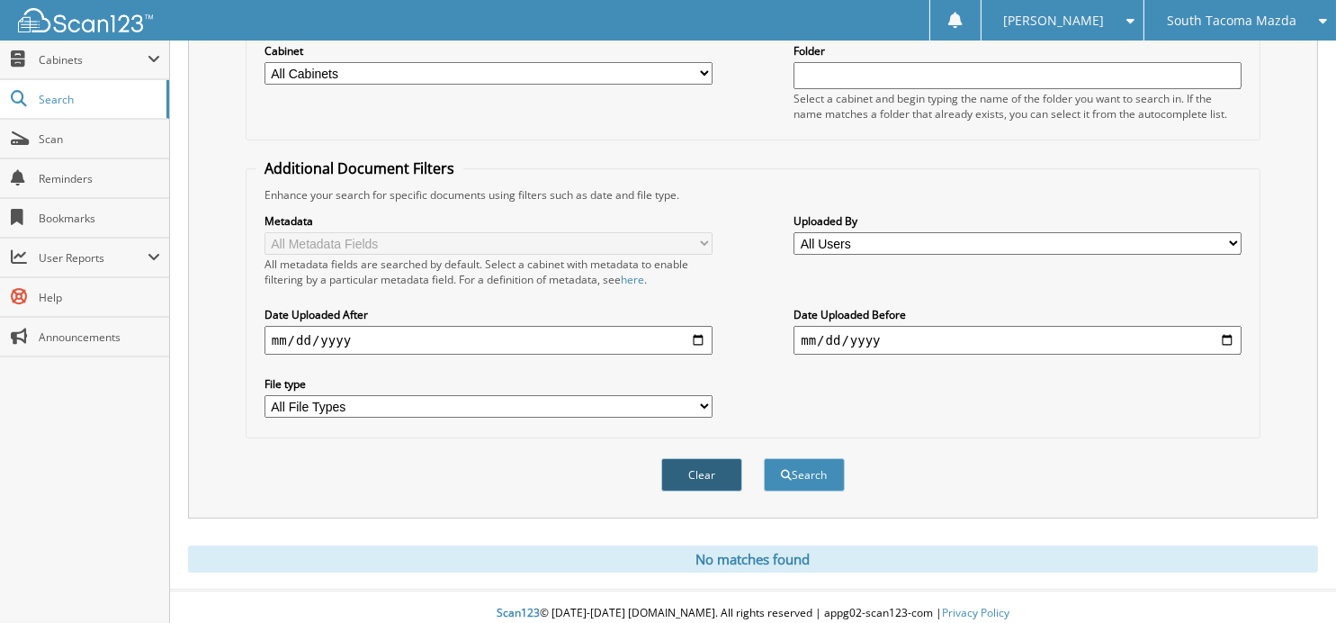
click at [697, 460] on button "Clear" at bounding box center [701, 474] width 81 height 33
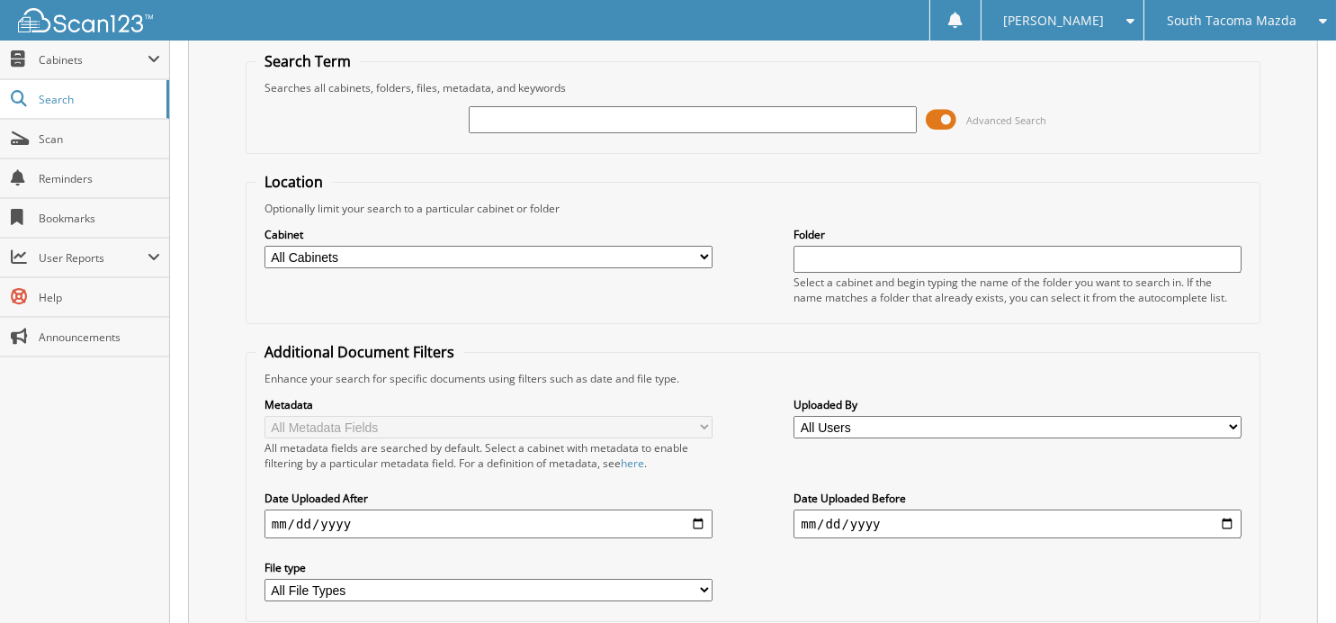
scroll to position [0, 0]
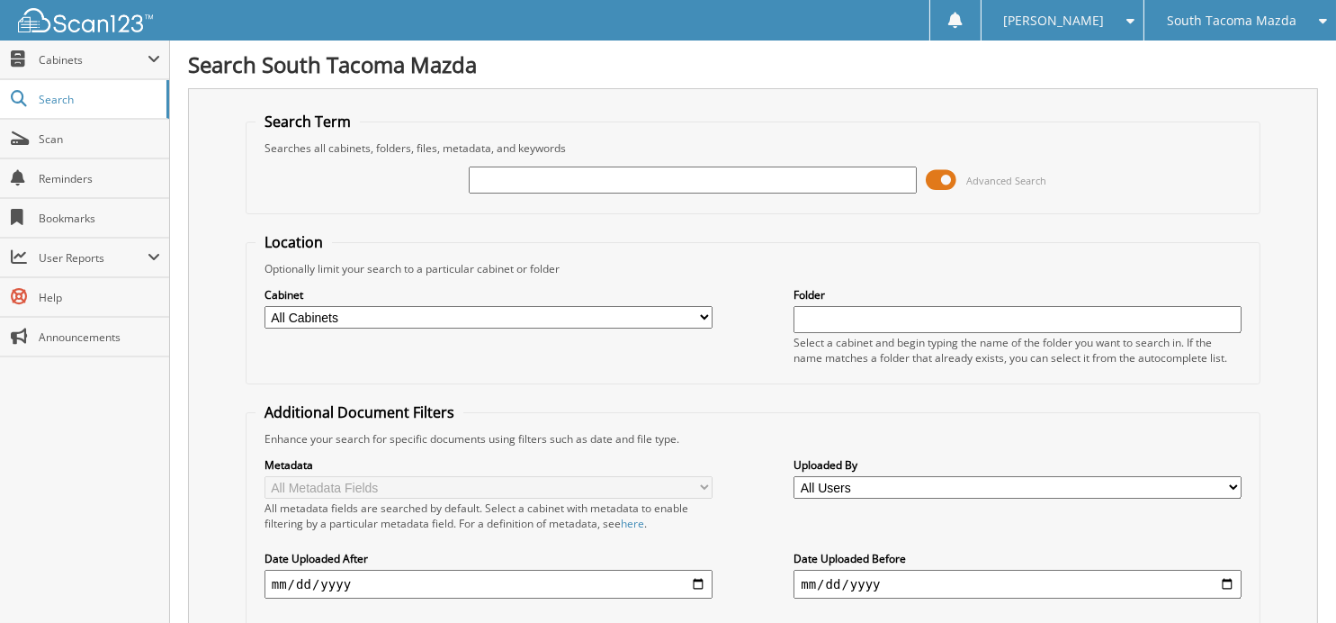
click at [657, 190] on input "text" at bounding box center [693, 179] width 448 height 27
type input "269908"
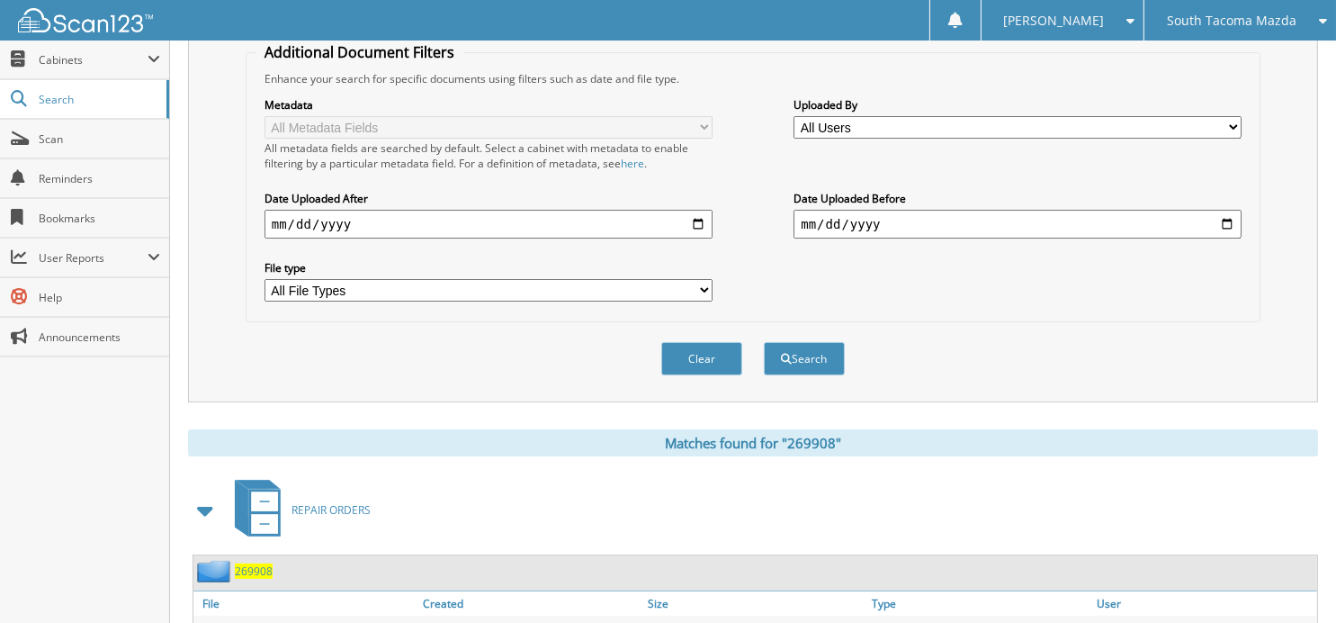
scroll to position [439, 0]
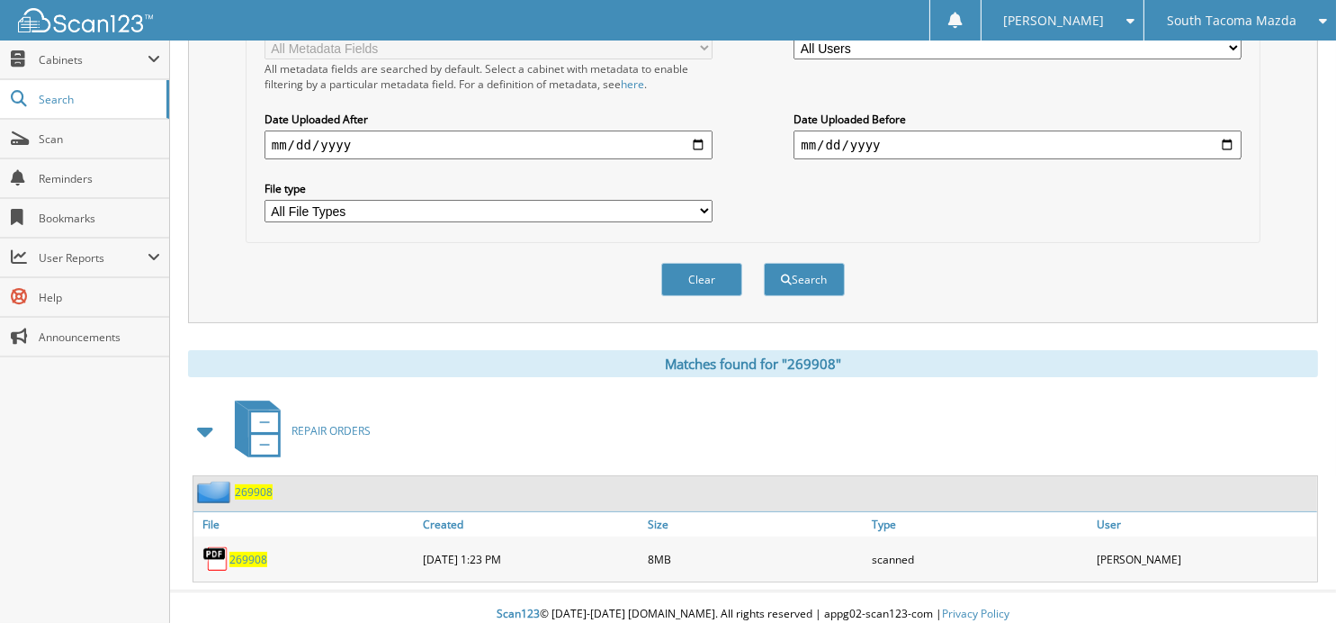
click at [248, 552] on span "269908" at bounding box center [248, 558] width 38 height 15
click at [250, 551] on span "269908" at bounding box center [248, 558] width 38 height 15
click at [247, 551] on span "269908" at bounding box center [248, 558] width 38 height 15
click at [426, 286] on div "Clear Search" at bounding box center [753, 279] width 1015 height 73
click at [712, 273] on button "Clear" at bounding box center [701, 279] width 81 height 33
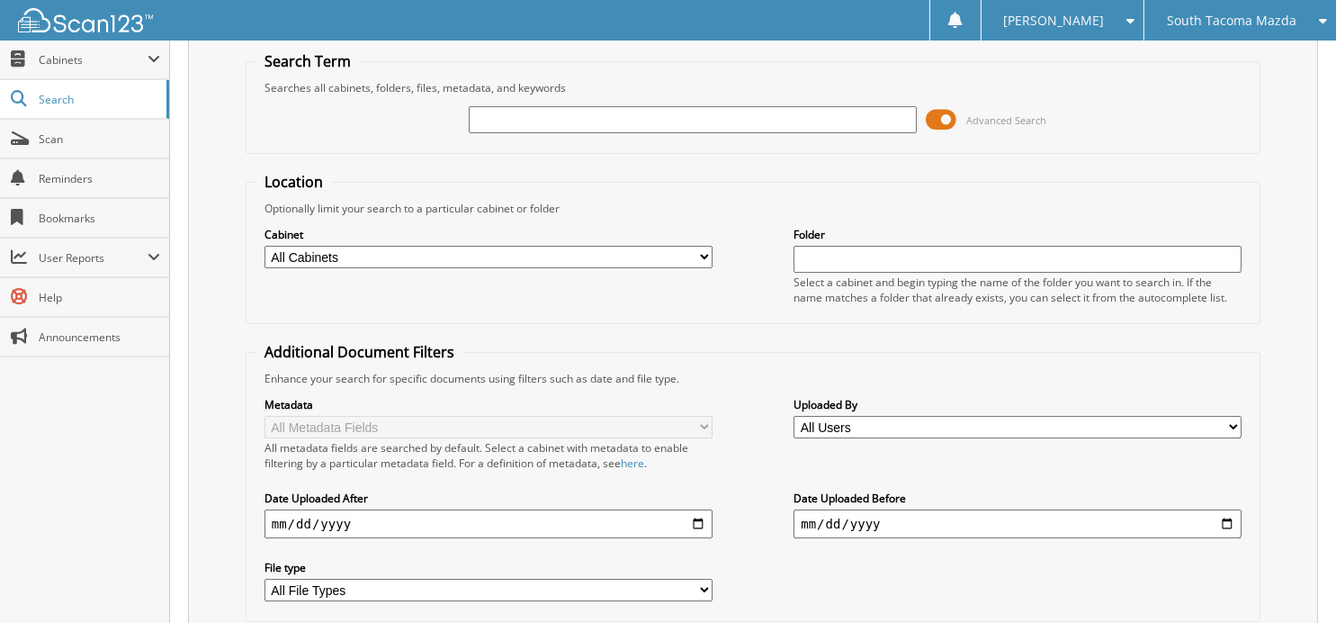
scroll to position [0, 0]
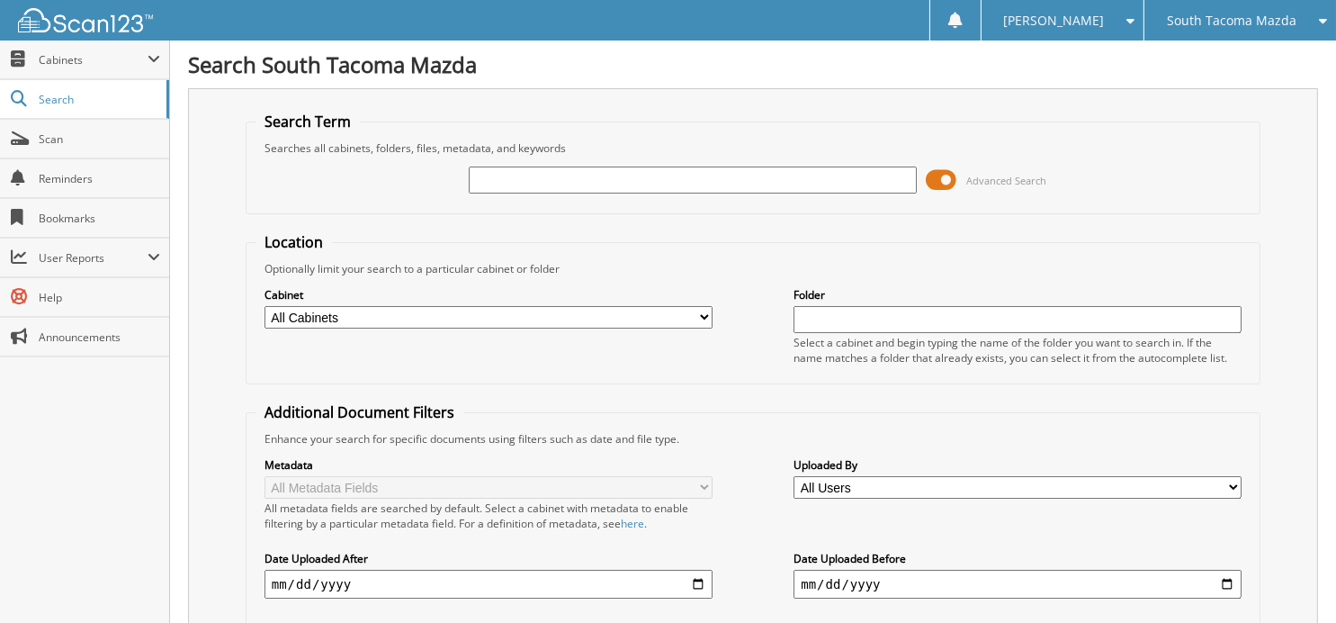
click at [649, 175] on input "text" at bounding box center [693, 179] width 448 height 27
type input "270030"
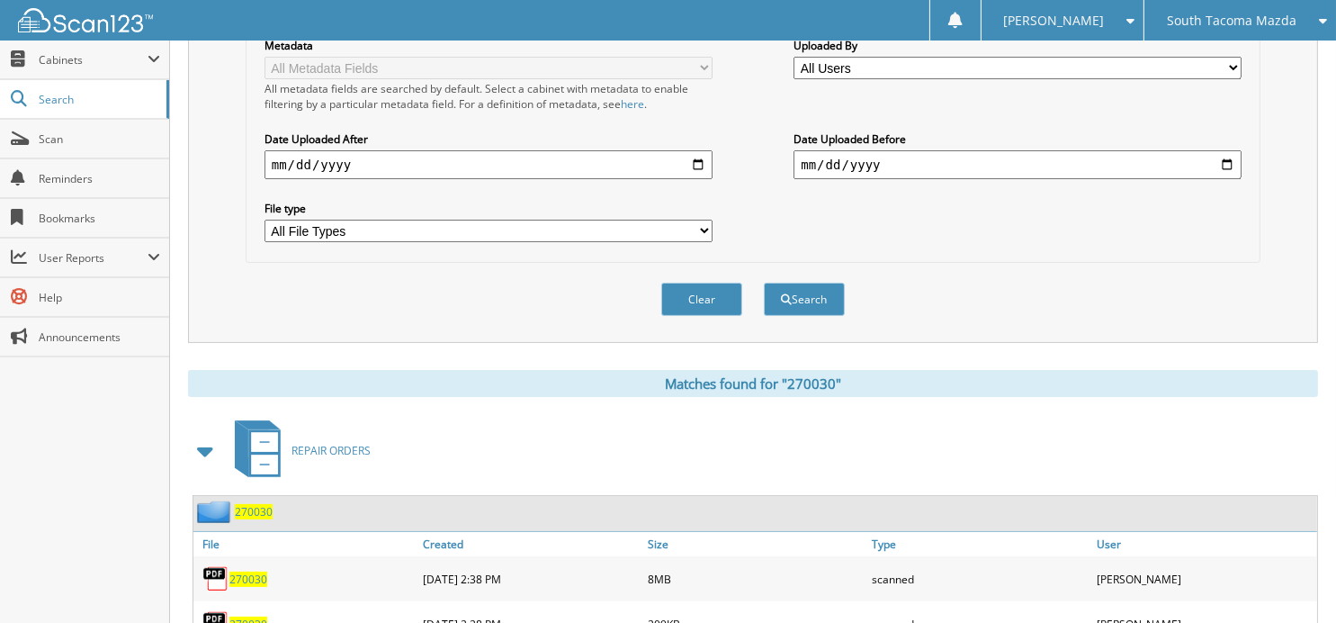
scroll to position [484, 0]
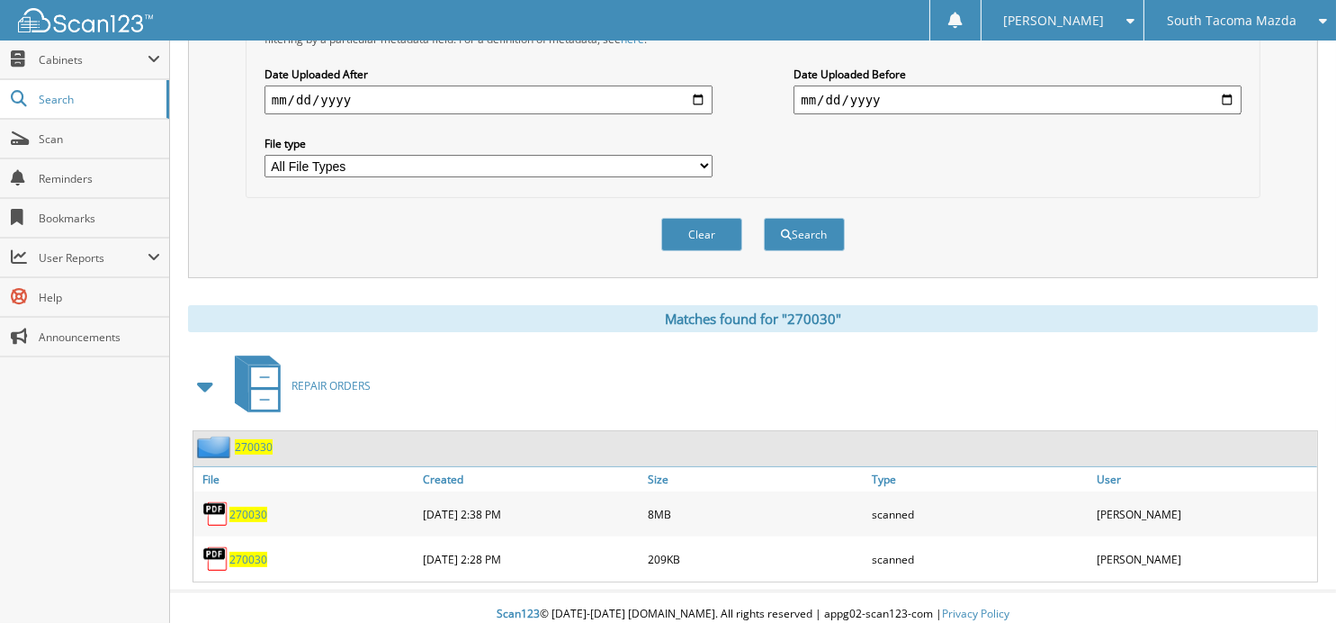
click at [262, 506] on span "270030" at bounding box center [248, 513] width 38 height 15
click at [710, 221] on button "Clear" at bounding box center [701, 234] width 81 height 33
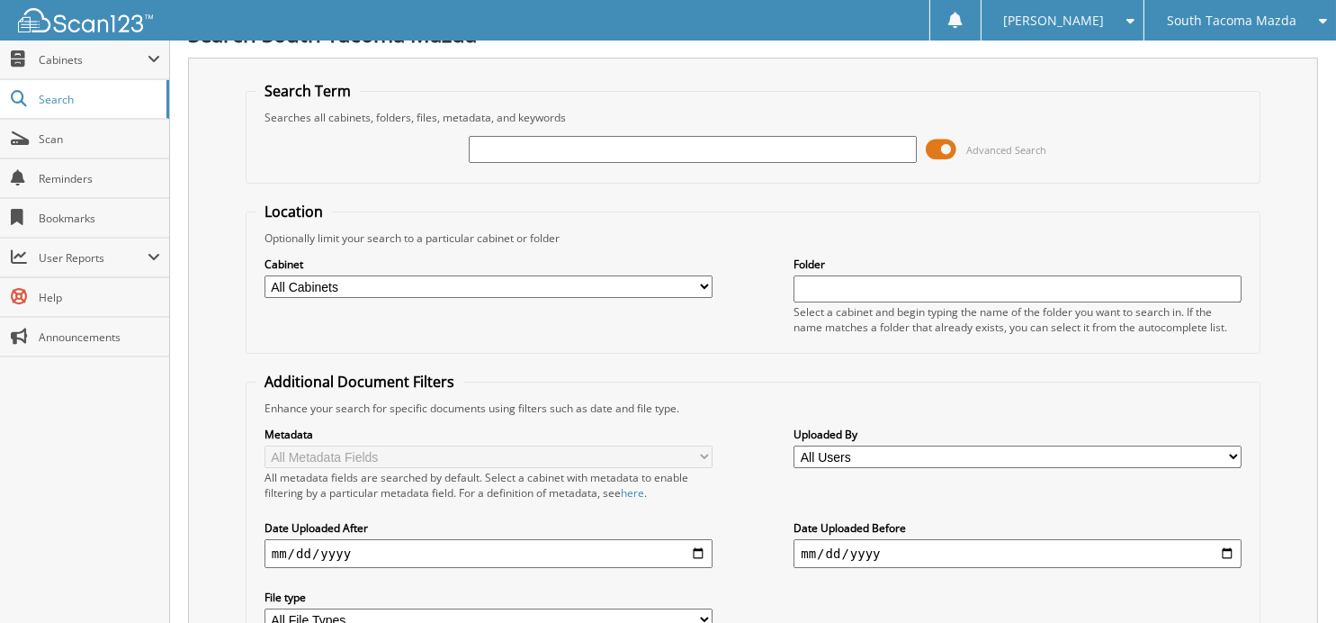
scroll to position [0, 0]
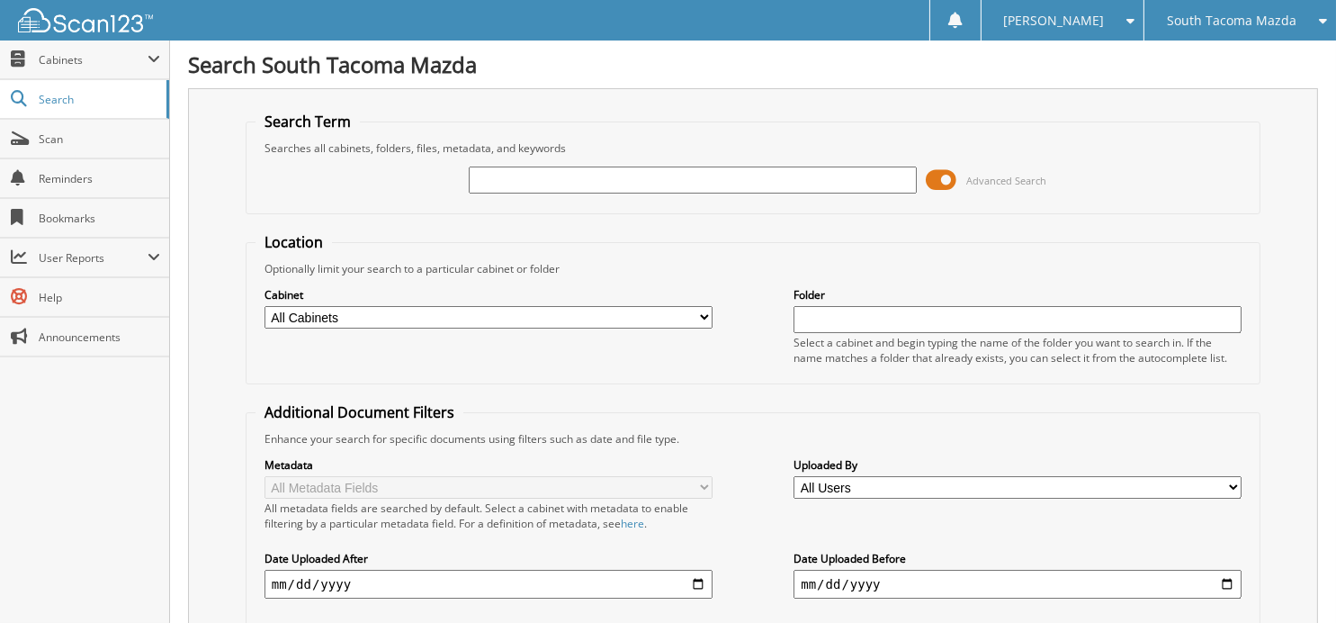
click at [605, 175] on input "text" at bounding box center [693, 179] width 448 height 27
type input "265717"
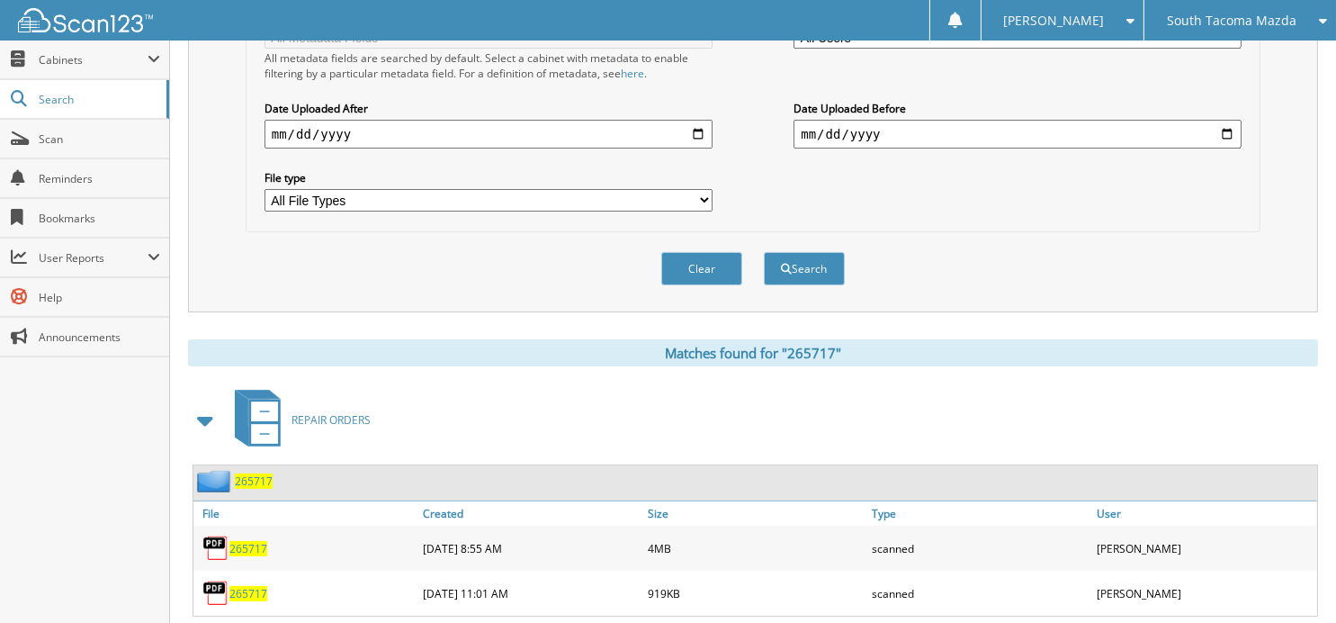
scroll to position [484, 0]
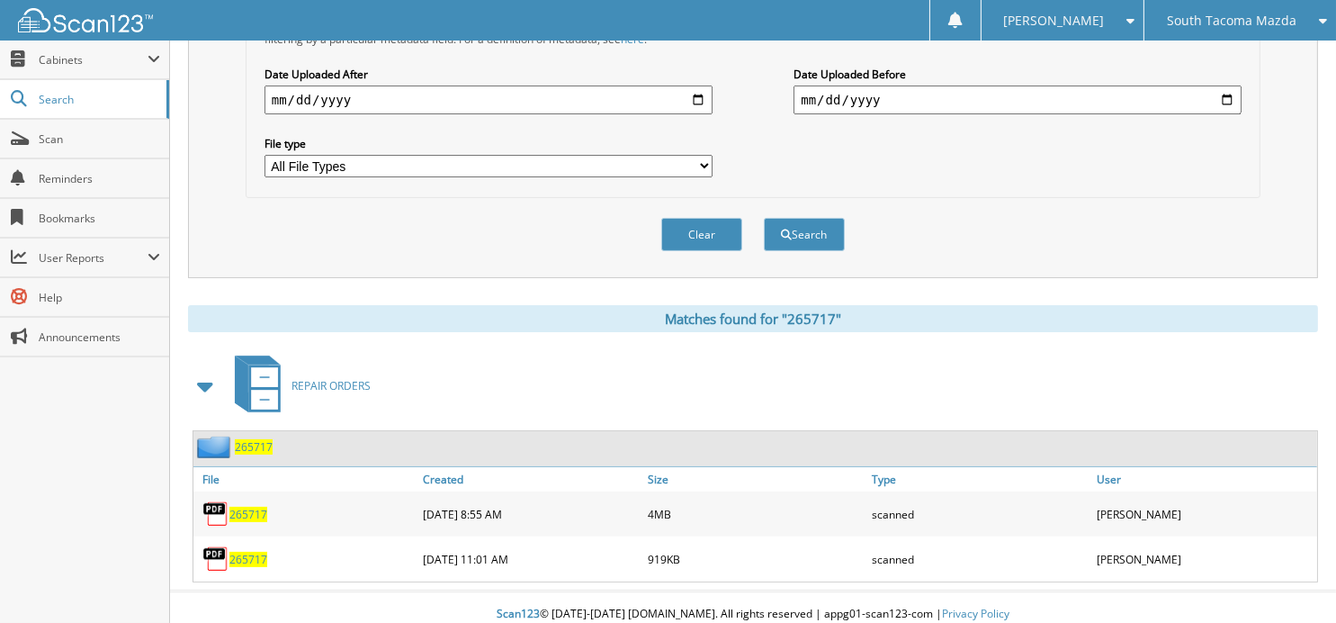
click at [246, 506] on span "265717" at bounding box center [248, 513] width 38 height 15
